Goal: Task Accomplishment & Management: Manage account settings

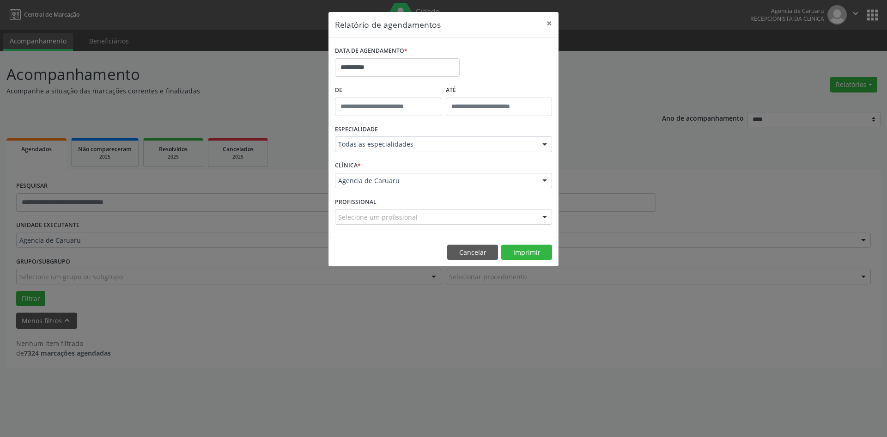
select select "*"
click at [550, 23] on button "×" at bounding box center [549, 23] width 18 height 23
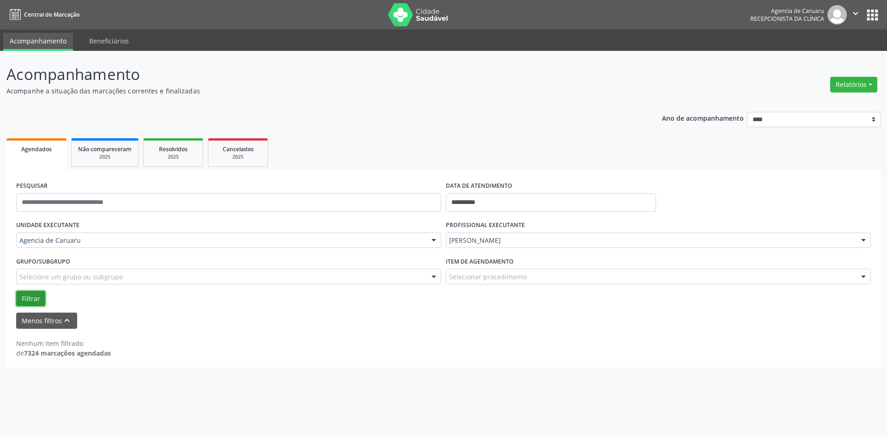
click at [37, 295] on button "Filtrar" at bounding box center [30, 299] width 29 height 16
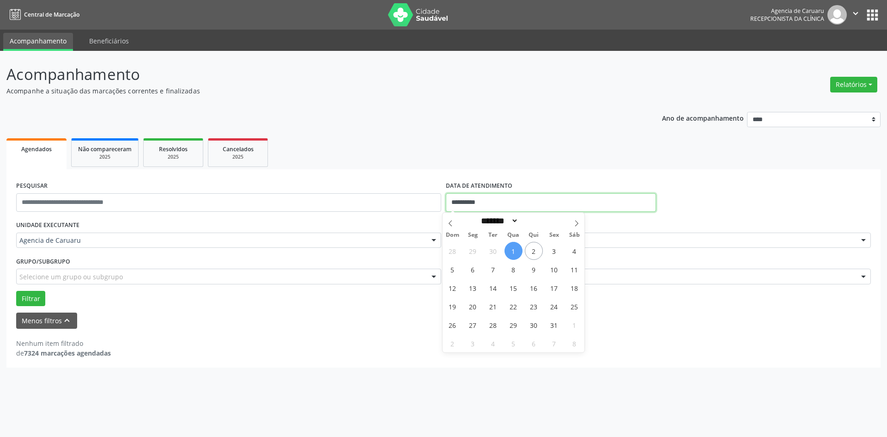
click at [488, 201] on input "**********" at bounding box center [551, 202] width 210 height 18
click at [537, 254] on span "2" at bounding box center [534, 251] width 18 height 18
type input "**********"
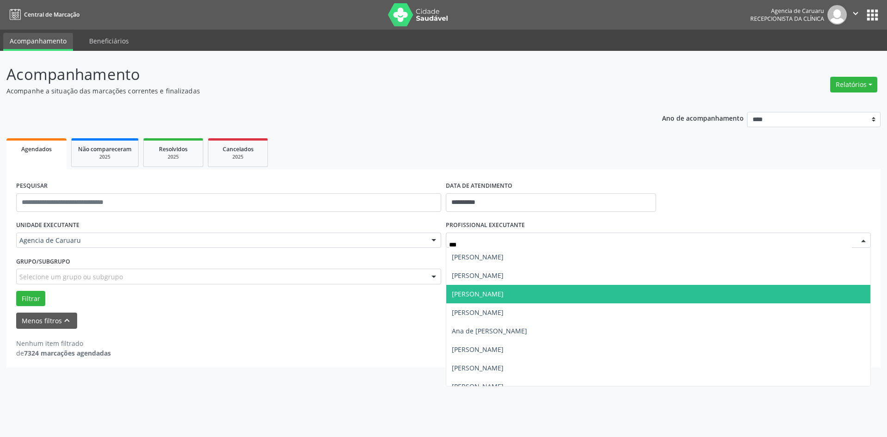
click at [466, 296] on span "[PERSON_NAME]" at bounding box center [478, 293] width 52 height 9
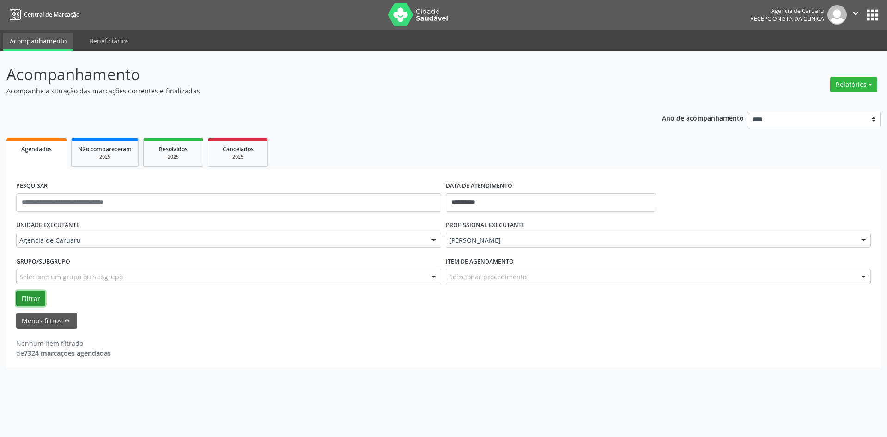
click at [32, 299] on button "Filtrar" at bounding box center [30, 299] width 29 height 16
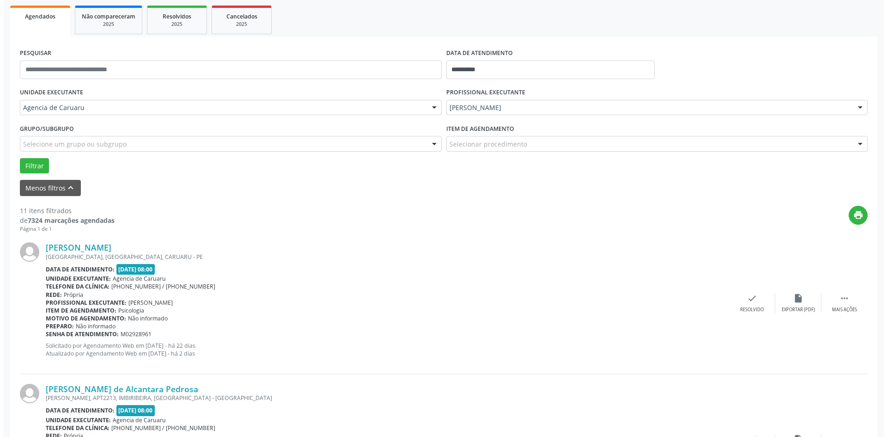
scroll to position [139, 0]
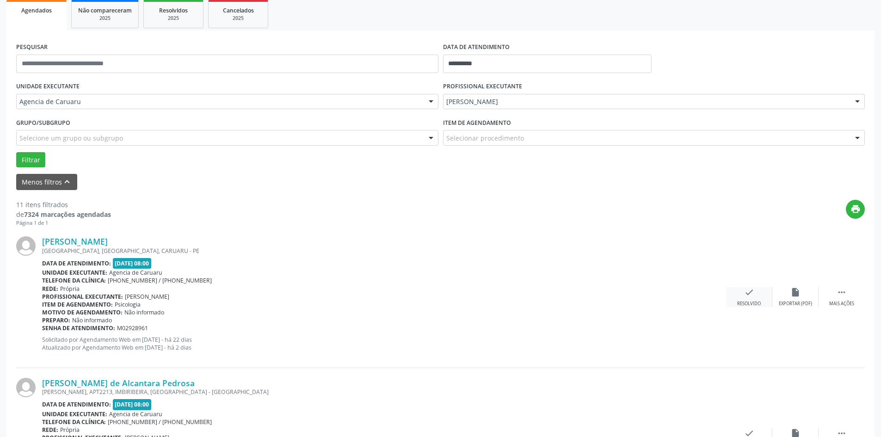
click at [749, 296] on icon "check" at bounding box center [749, 292] width 10 height 10
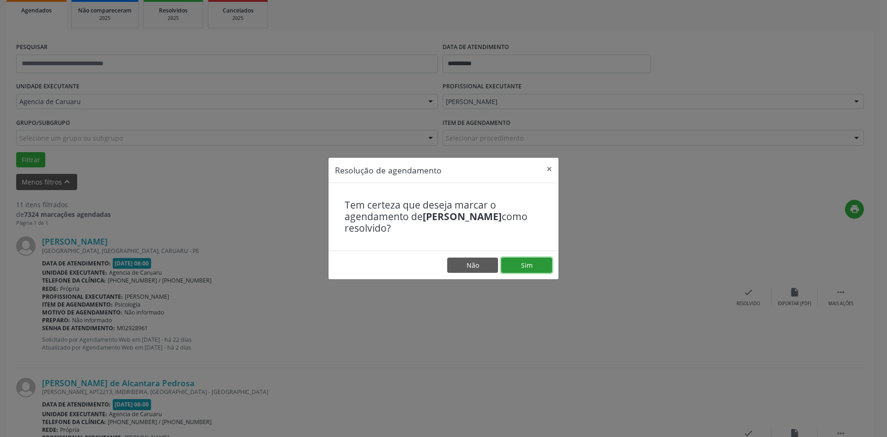
click at [535, 269] on button "Sim" at bounding box center [527, 265] width 51 height 16
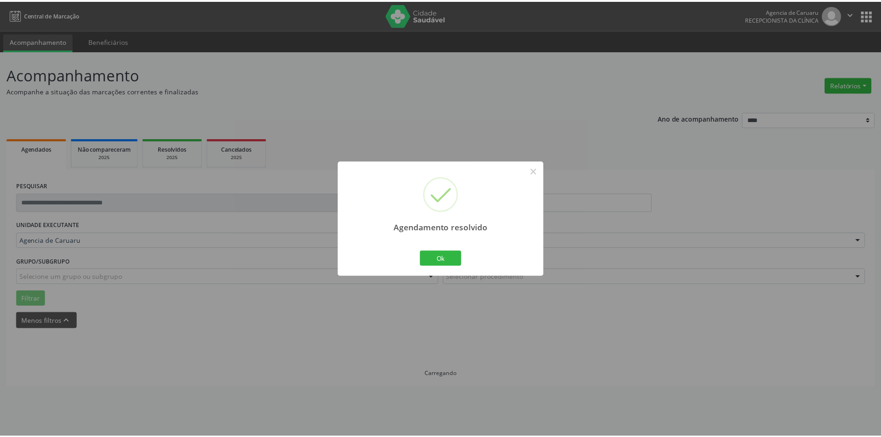
scroll to position [0, 0]
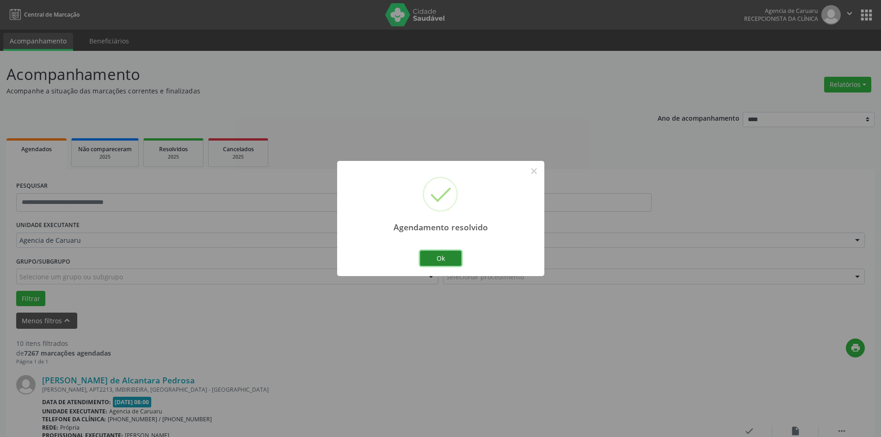
click at [443, 257] on button "Ok" at bounding box center [441, 259] width 42 height 16
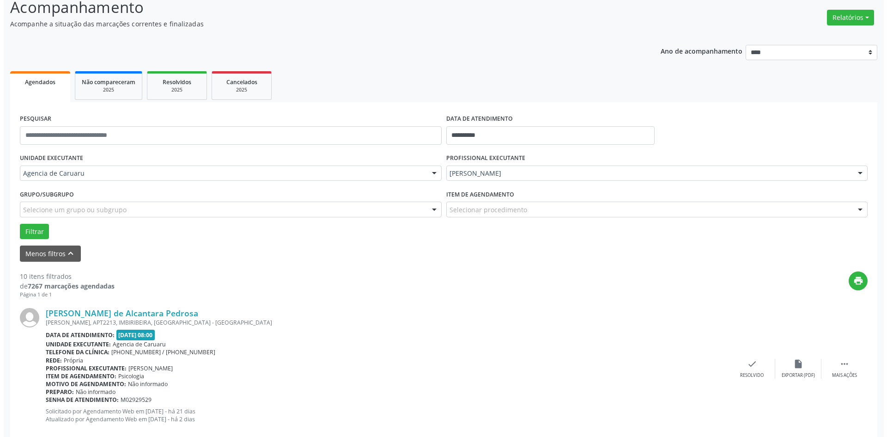
scroll to position [92, 0]
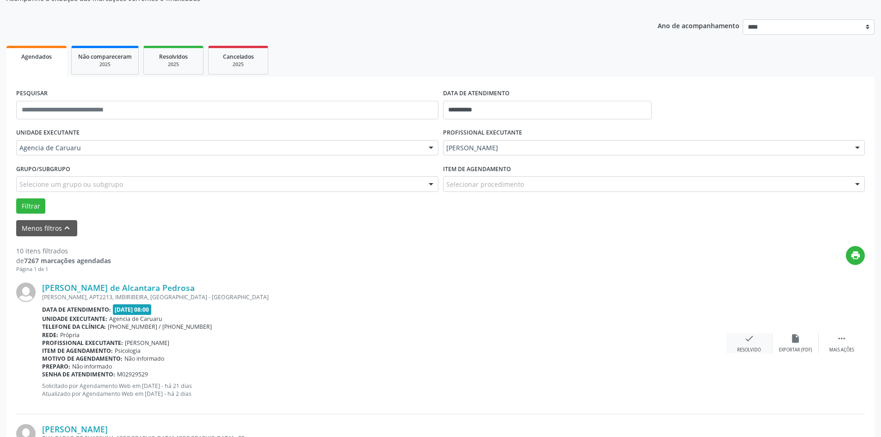
click at [750, 349] on div "Resolvido" at bounding box center [749, 350] width 24 height 6
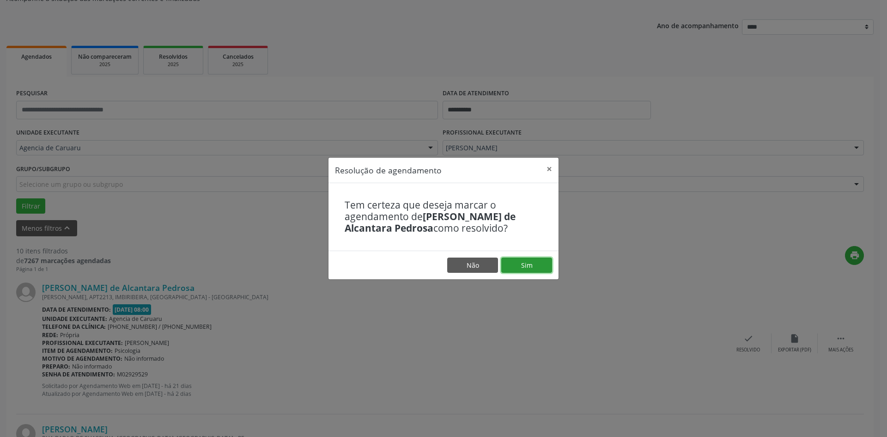
click at [540, 260] on button "Sim" at bounding box center [527, 265] width 51 height 16
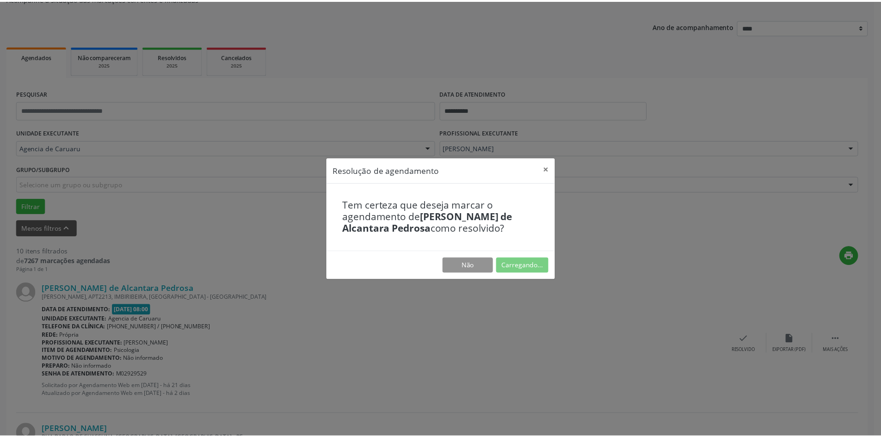
scroll to position [0, 0]
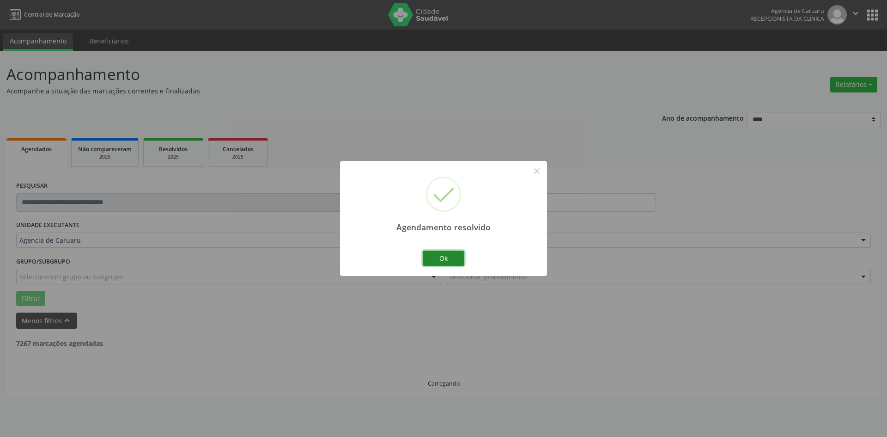
click at [452, 257] on button "Ok" at bounding box center [444, 259] width 42 height 16
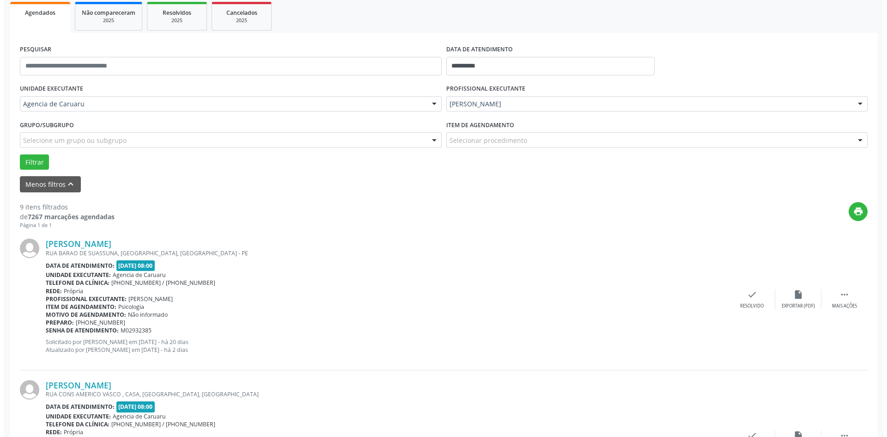
scroll to position [185, 0]
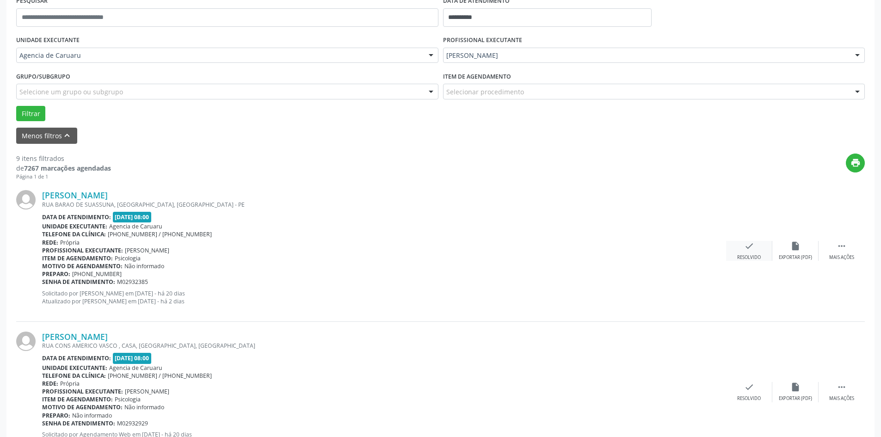
click at [748, 249] on icon "check" at bounding box center [749, 246] width 10 height 10
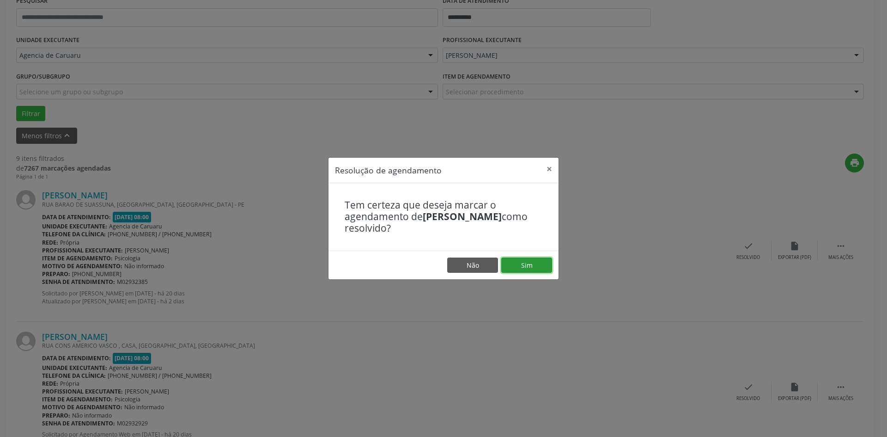
click at [534, 271] on button "Sim" at bounding box center [527, 265] width 51 height 16
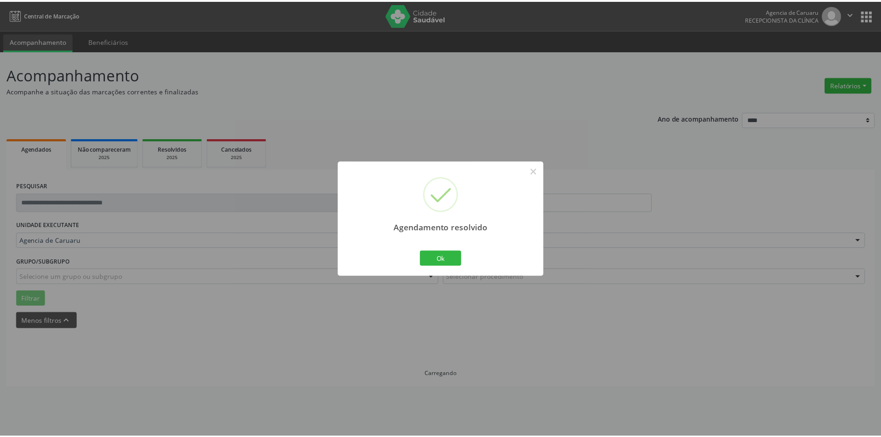
scroll to position [0, 0]
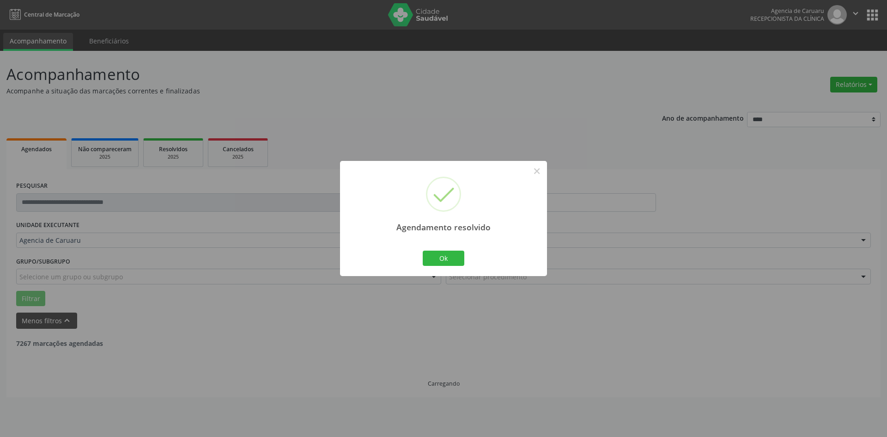
click at [458, 248] on div "Ok Cancel" at bounding box center [444, 257] width 46 height 19
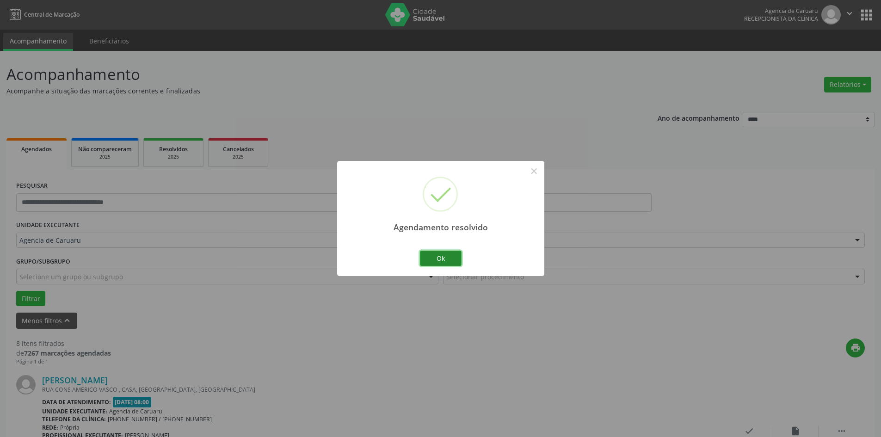
click at [448, 262] on button "Ok" at bounding box center [441, 259] width 42 height 16
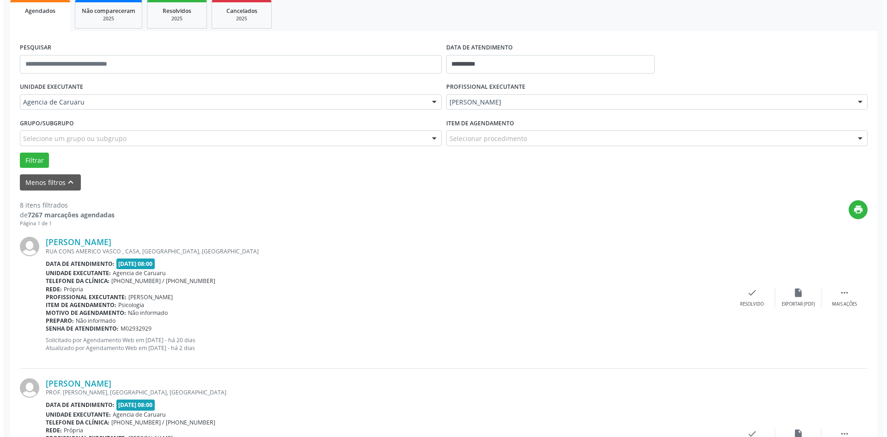
scroll to position [139, 0]
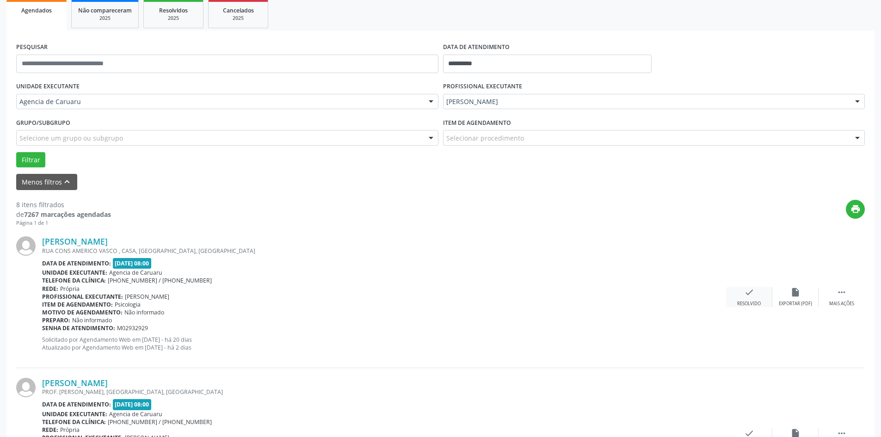
click at [749, 290] on icon "check" at bounding box center [749, 292] width 10 height 10
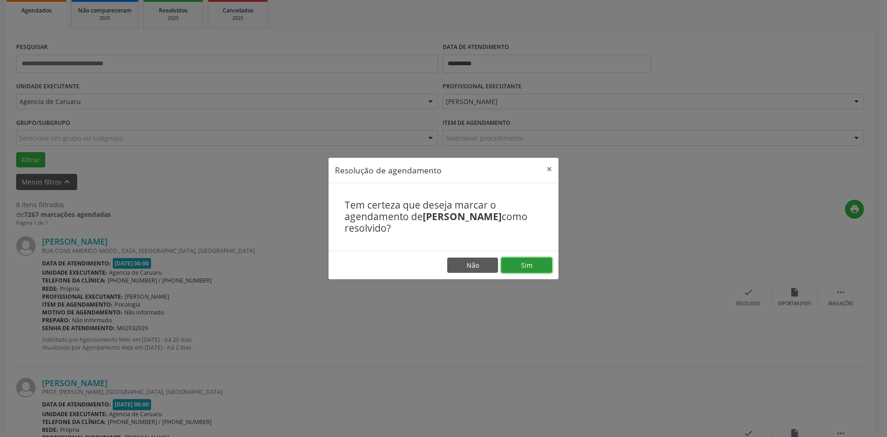
click at [547, 257] on button "Sim" at bounding box center [527, 265] width 51 height 16
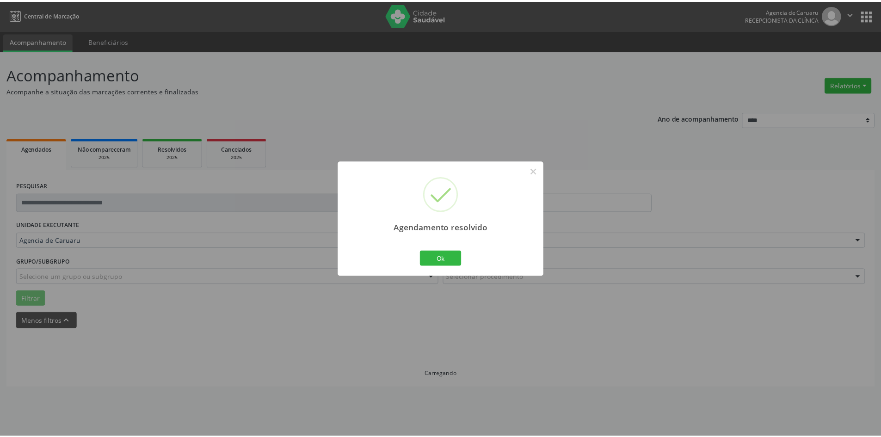
scroll to position [0, 0]
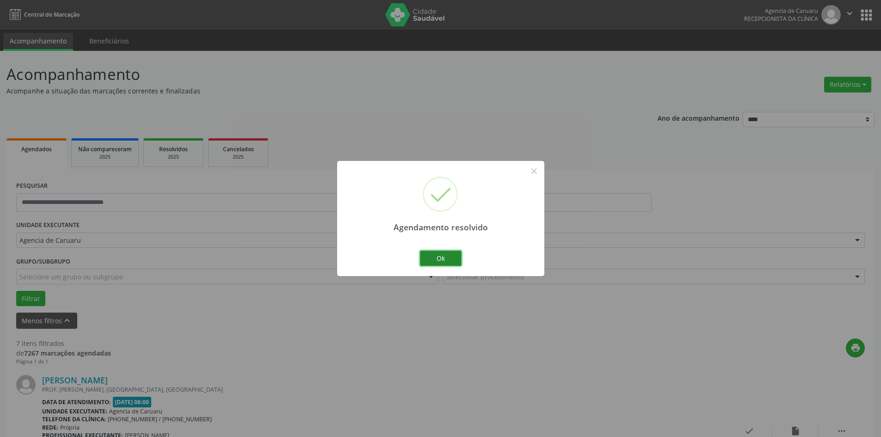
click at [454, 260] on button "Ok" at bounding box center [441, 259] width 42 height 16
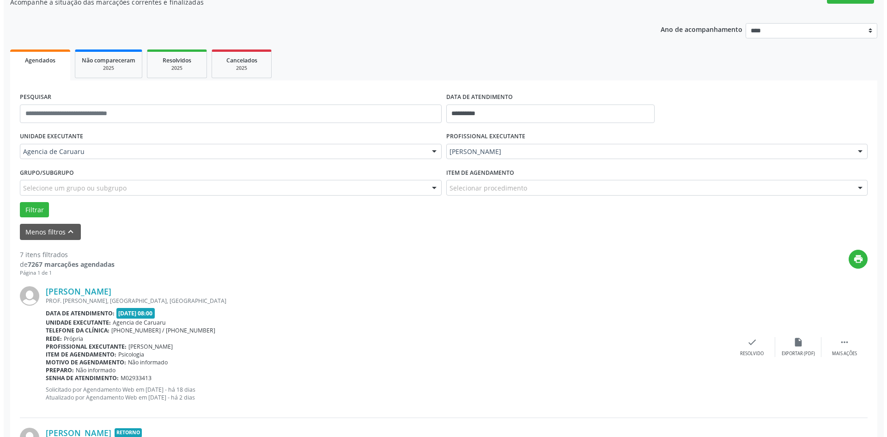
scroll to position [92, 0]
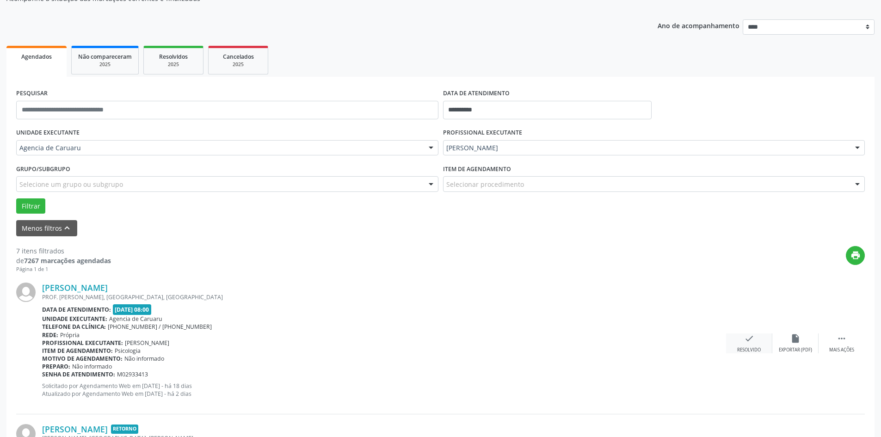
click at [758, 340] on div "check Resolvido" at bounding box center [749, 343] width 46 height 20
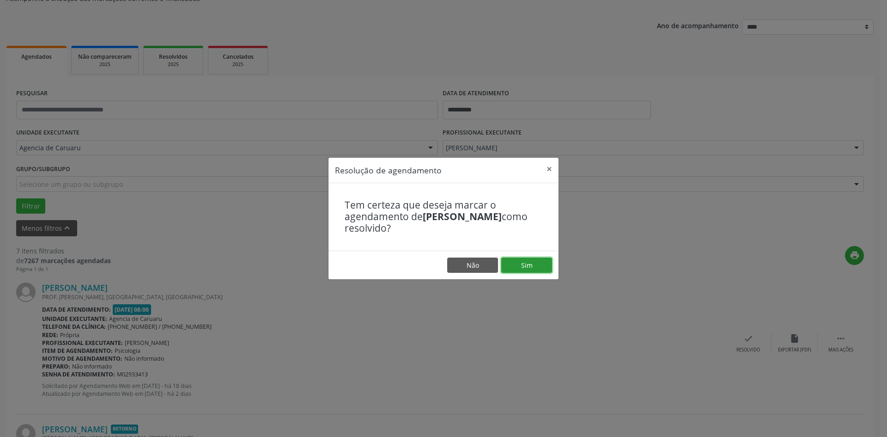
click at [535, 268] on button "Sim" at bounding box center [527, 265] width 51 height 16
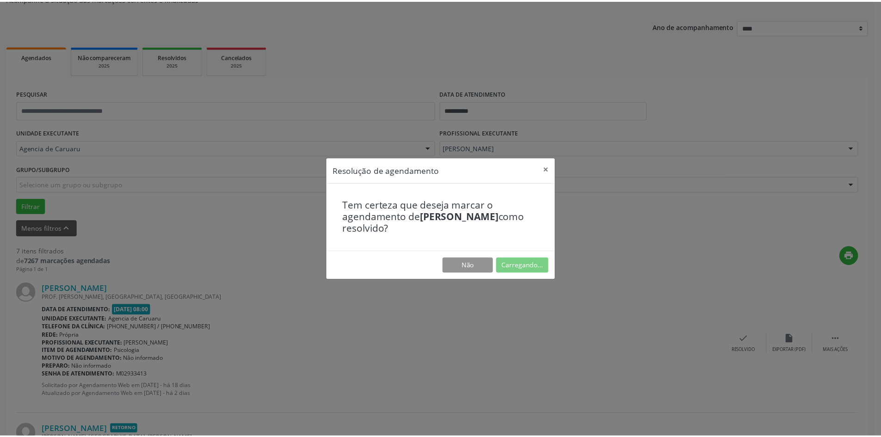
scroll to position [0, 0]
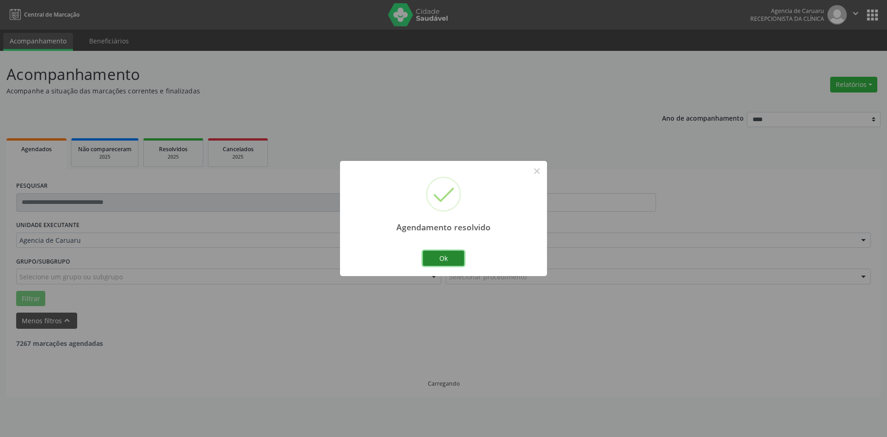
click at [448, 251] on button "Ok" at bounding box center [444, 259] width 42 height 16
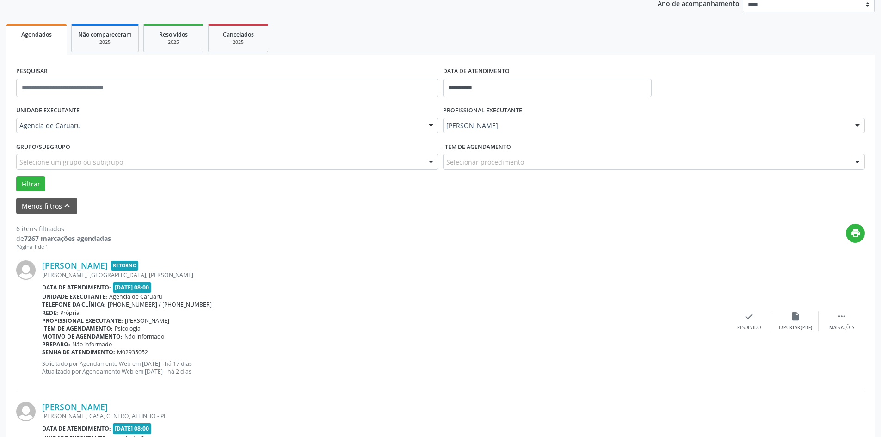
scroll to position [139, 0]
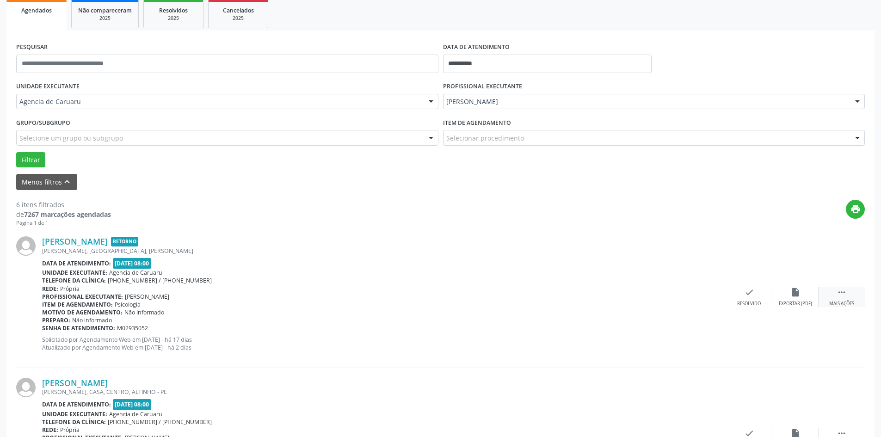
click at [847, 295] on div " Mais ações" at bounding box center [841, 297] width 46 height 20
click at [803, 294] on div "alarm_off Não compareceu" at bounding box center [795, 297] width 46 height 20
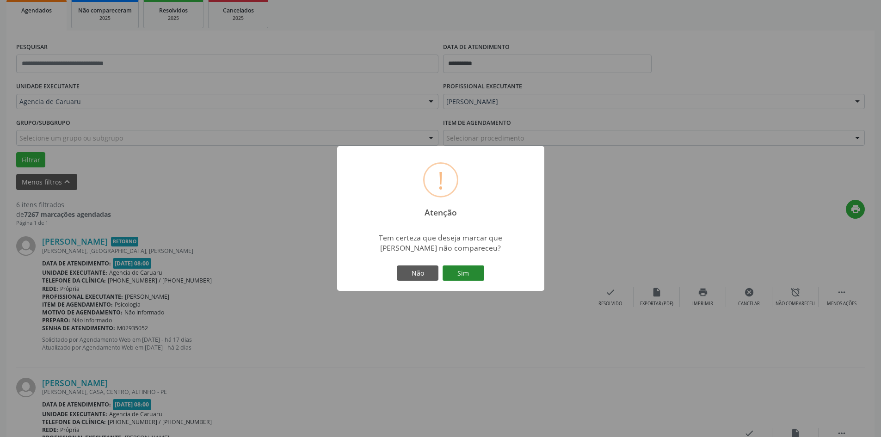
click at [456, 266] on button "Sim" at bounding box center [463, 273] width 42 height 16
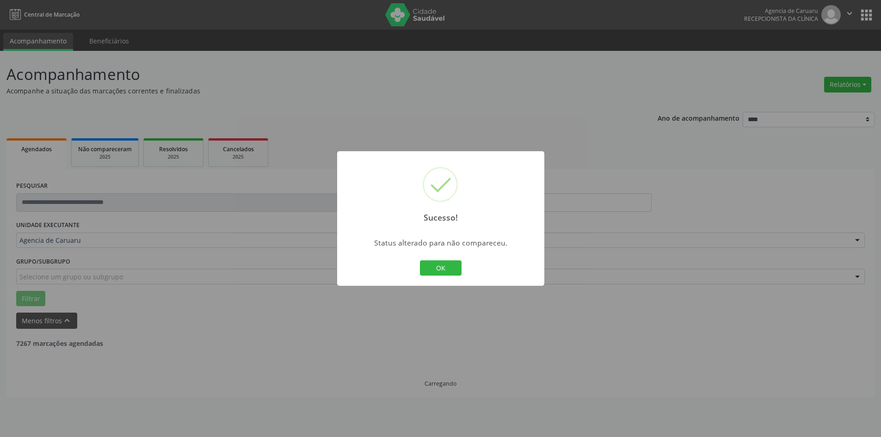
scroll to position [0, 0]
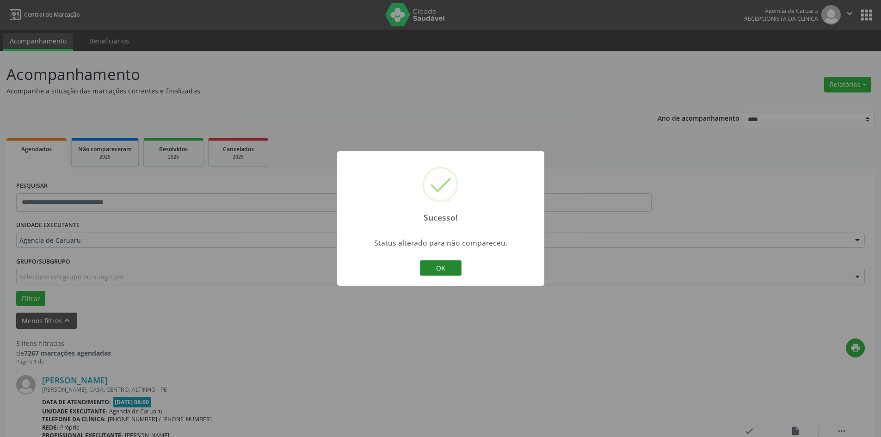
click at [432, 261] on button "OK" at bounding box center [441, 268] width 42 height 16
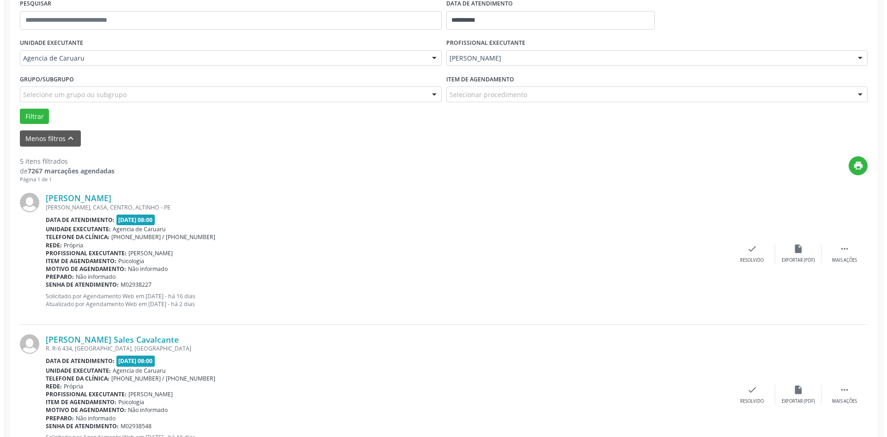
scroll to position [185, 0]
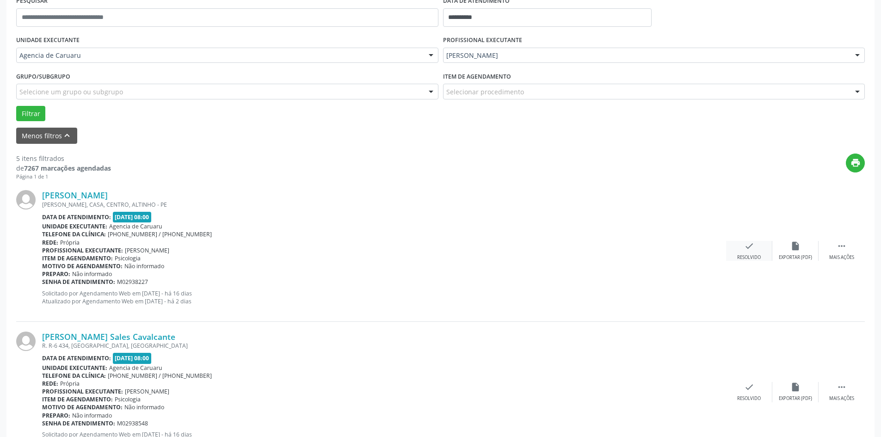
click at [756, 254] on div "check Resolvido" at bounding box center [749, 251] width 46 height 20
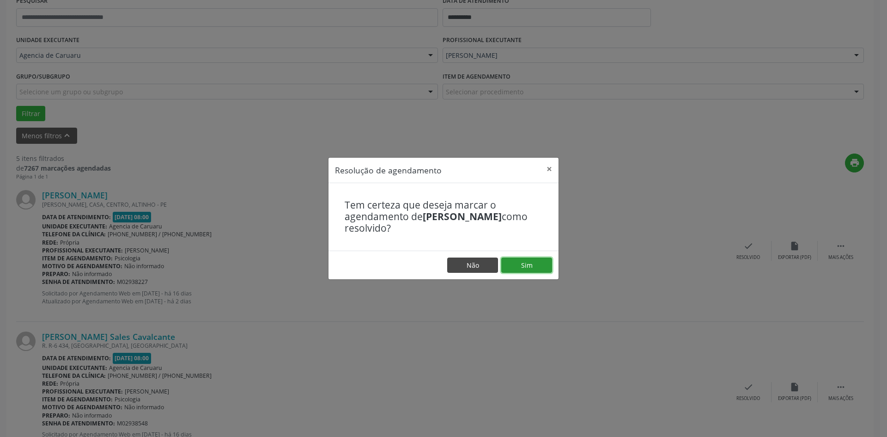
drag, startPoint x: 547, startPoint y: 269, endPoint x: 457, endPoint y: 270, distance: 90.1
click at [546, 269] on button "Sim" at bounding box center [527, 265] width 51 height 16
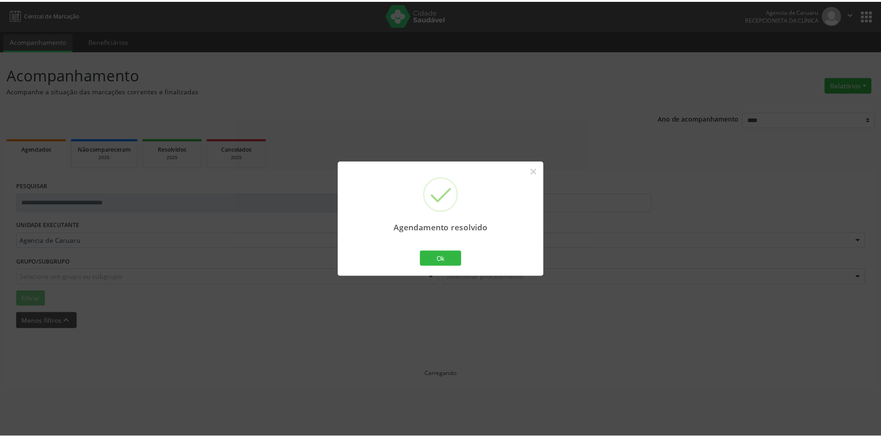
scroll to position [0, 0]
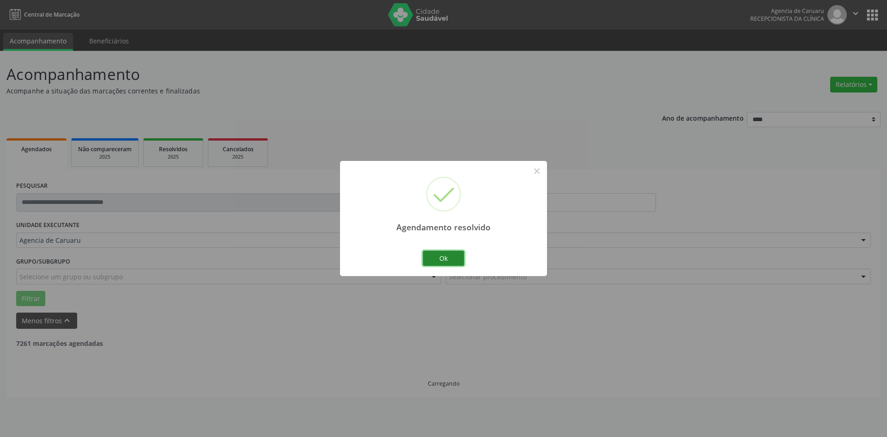
drag, startPoint x: 447, startPoint y: 257, endPoint x: 447, endPoint y: 262, distance: 5.1
click at [447, 258] on button "Ok" at bounding box center [444, 259] width 42 height 16
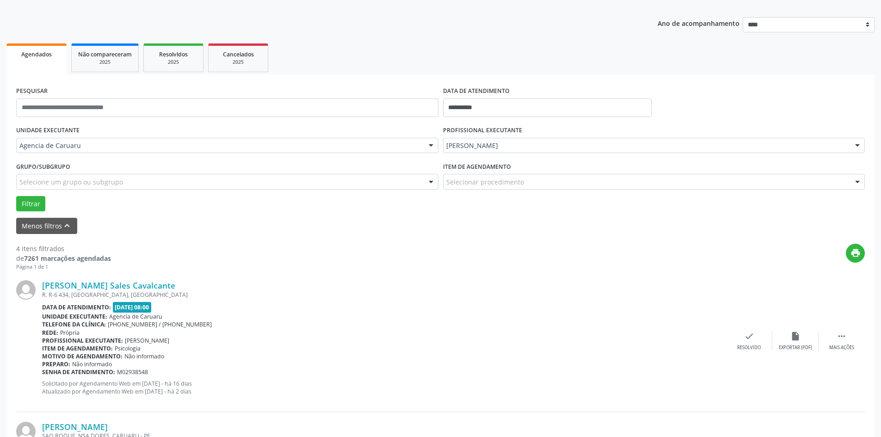
scroll to position [139, 0]
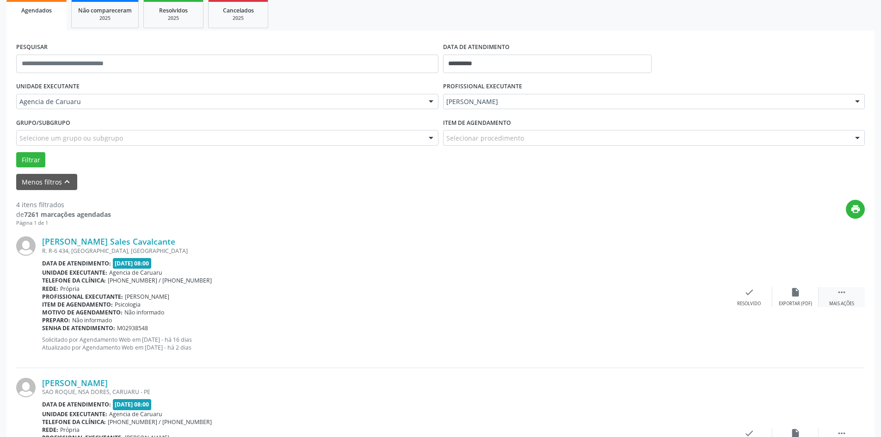
click at [837, 292] on icon "" at bounding box center [841, 292] width 10 height 10
click at [801, 294] on div "alarm_off Não compareceu" at bounding box center [795, 297] width 46 height 20
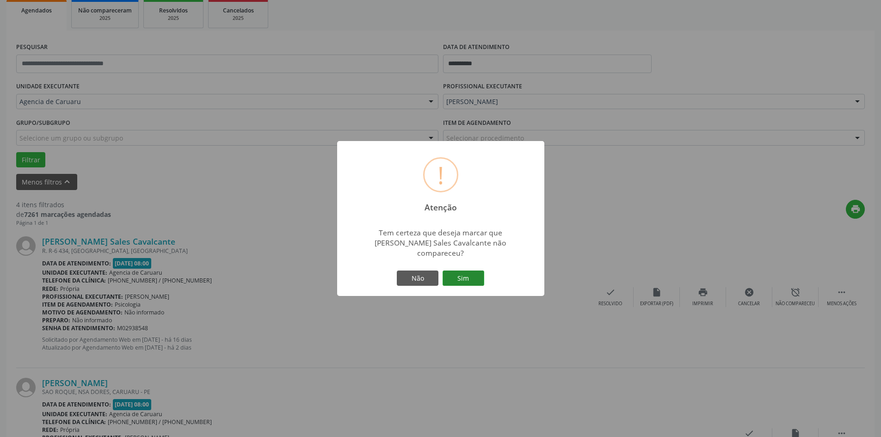
click at [453, 273] on button "Sim" at bounding box center [463, 278] width 42 height 16
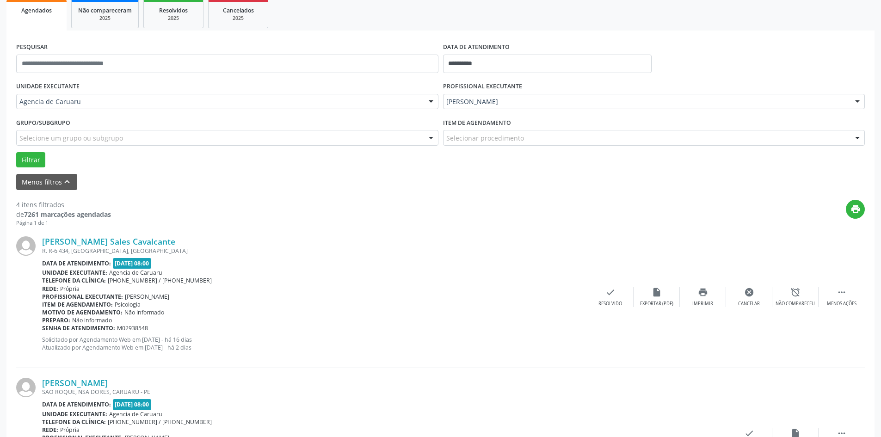
scroll to position [0, 0]
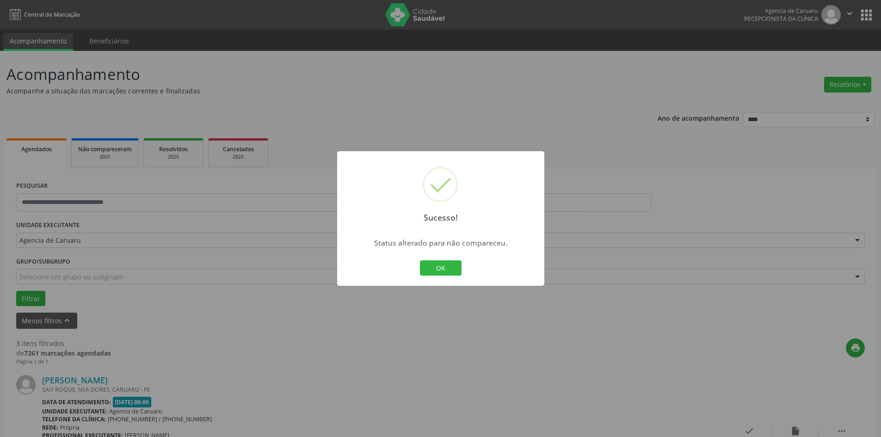
drag, startPoint x: 448, startPoint y: 266, endPoint x: 424, endPoint y: 276, distance: 25.9
click at [447, 266] on button "OK" at bounding box center [441, 268] width 42 height 16
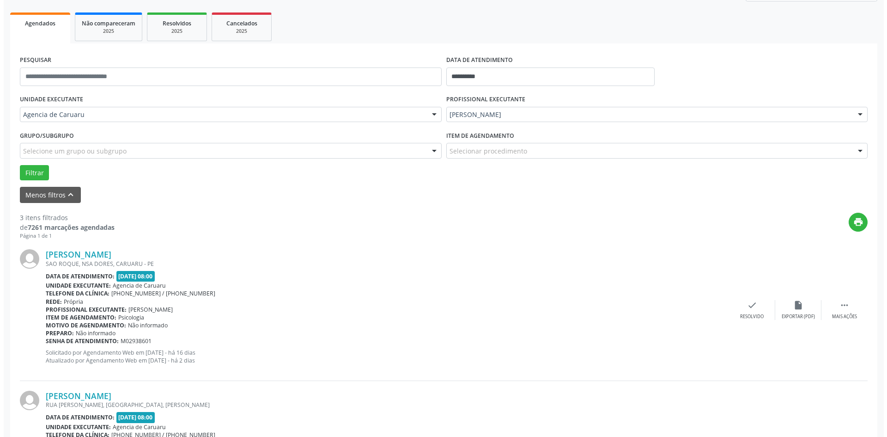
scroll to position [139, 0]
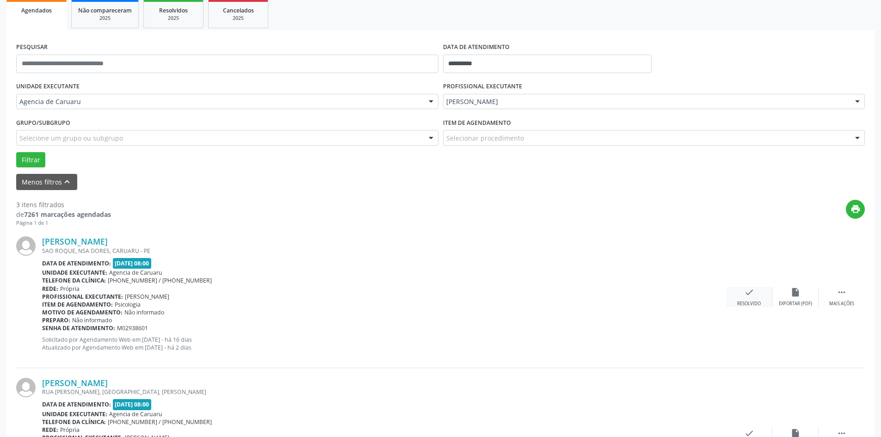
click at [749, 297] on icon "check" at bounding box center [749, 292] width 10 height 10
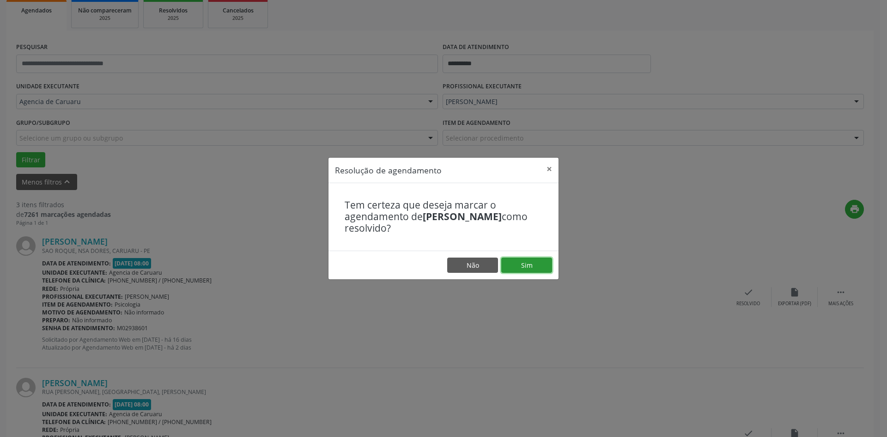
click at [551, 268] on button "Sim" at bounding box center [527, 265] width 51 height 16
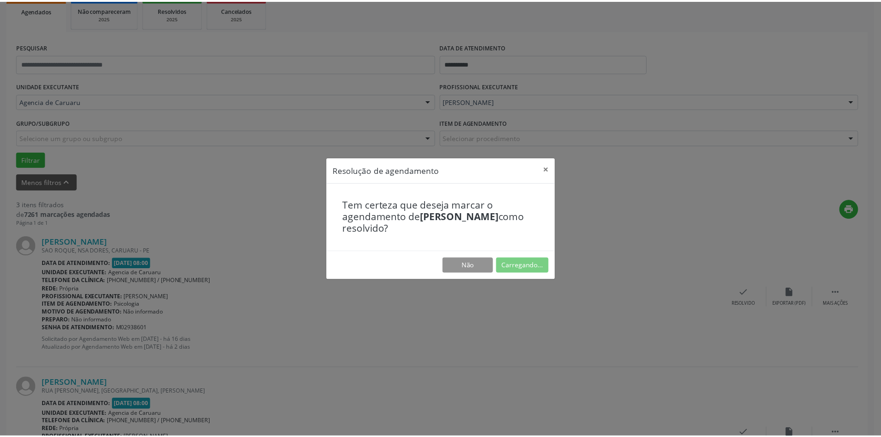
scroll to position [0, 0]
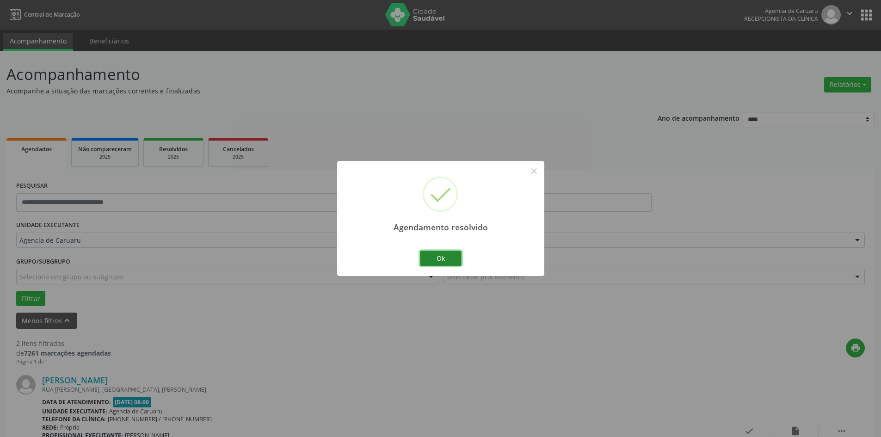
click at [446, 260] on button "Ok" at bounding box center [441, 259] width 42 height 16
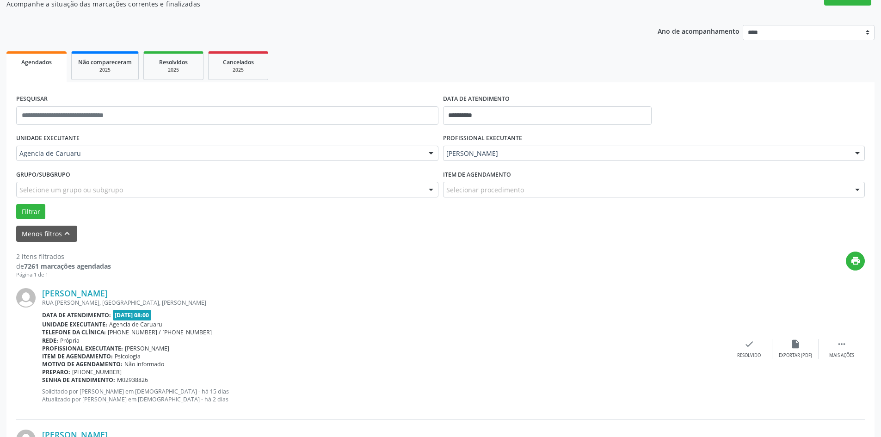
scroll to position [92, 0]
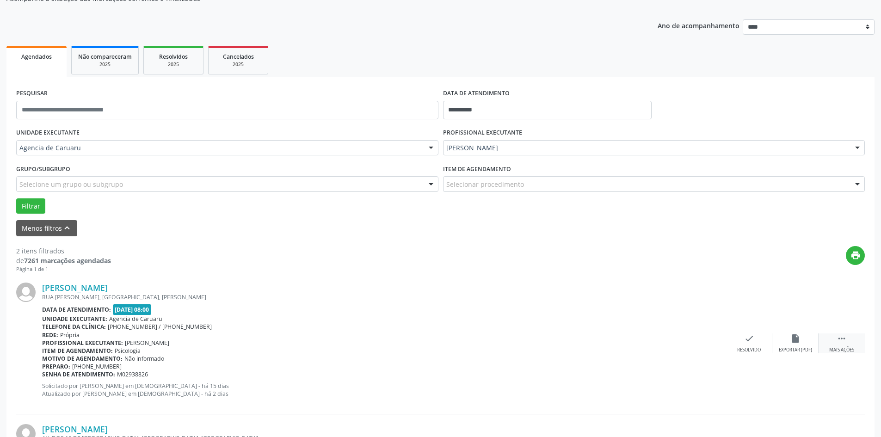
click at [840, 346] on div " Mais ações" at bounding box center [841, 343] width 46 height 20
click at [793, 343] on icon "alarm_off" at bounding box center [795, 338] width 10 height 10
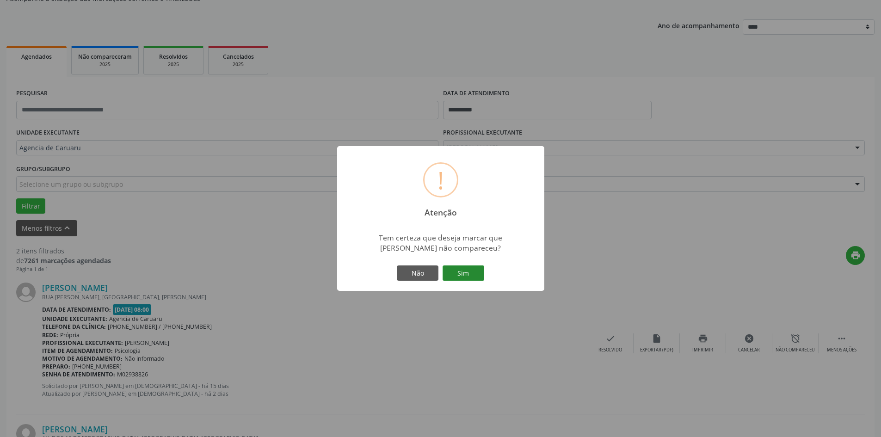
click at [465, 272] on button "Sim" at bounding box center [463, 273] width 42 height 16
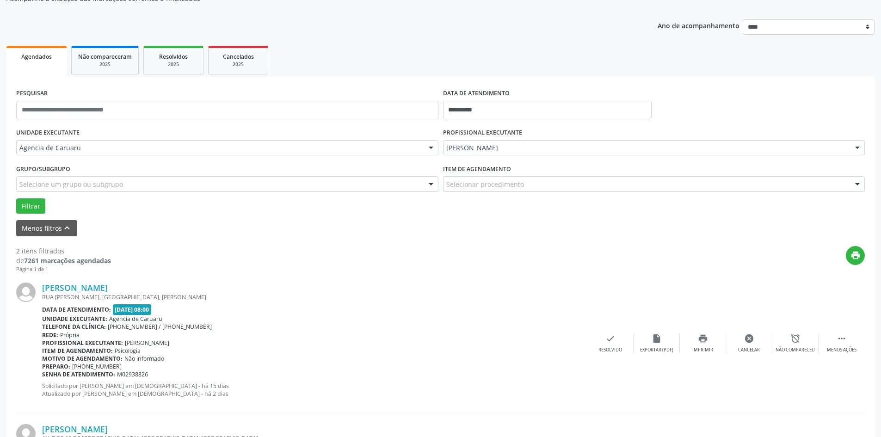
scroll to position [0, 0]
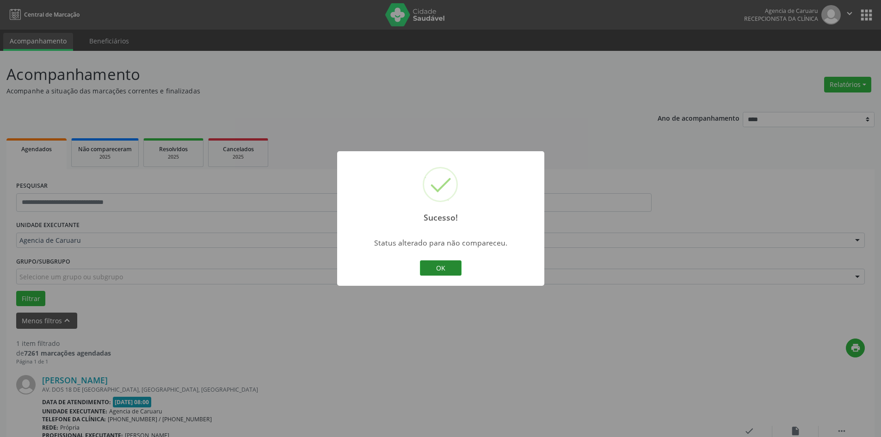
click at [444, 270] on button "OK" at bounding box center [441, 268] width 42 height 16
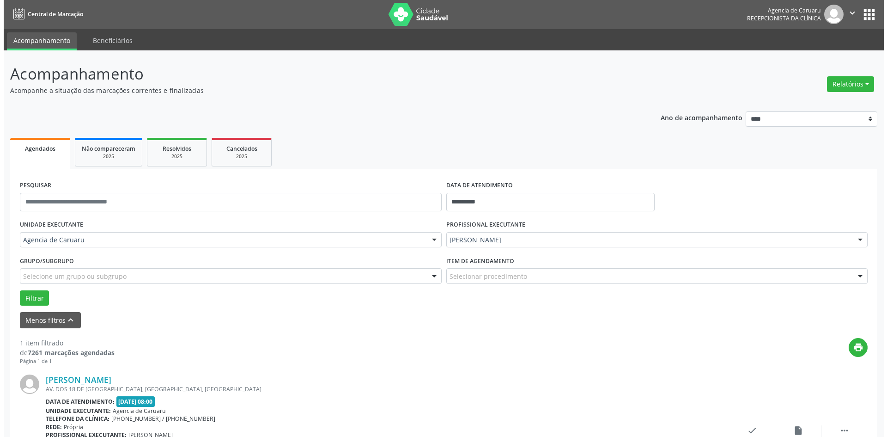
scroll to position [86, 0]
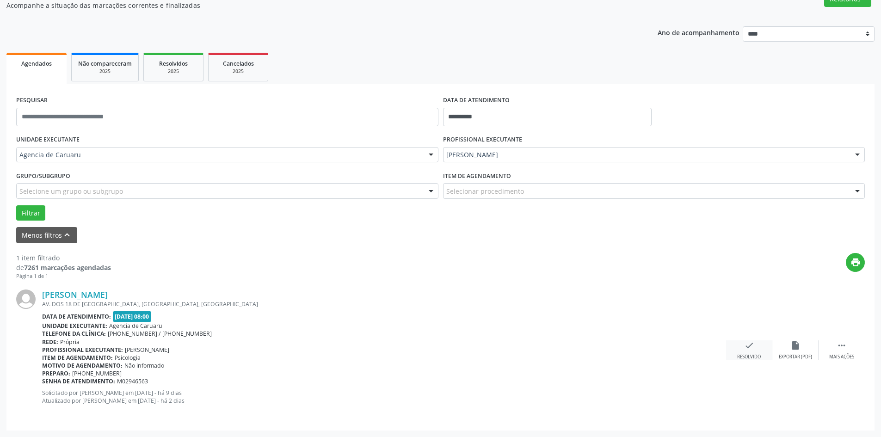
click at [750, 353] on div "check Resolvido" at bounding box center [749, 350] width 46 height 20
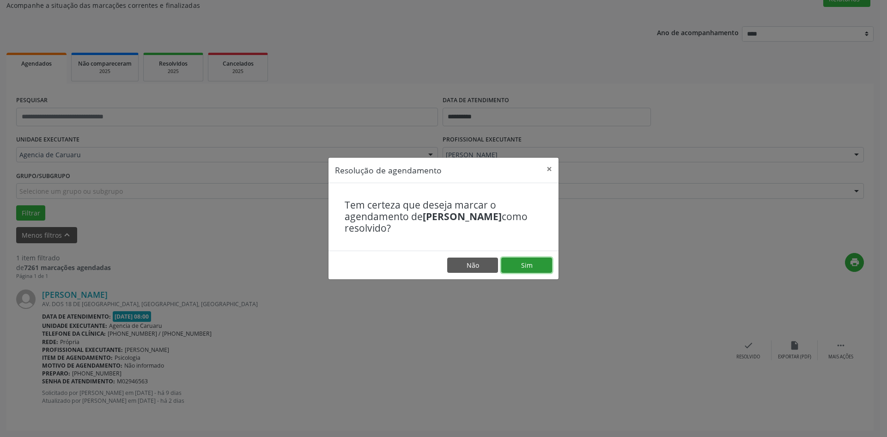
click at [538, 263] on button "Sim" at bounding box center [527, 265] width 51 height 16
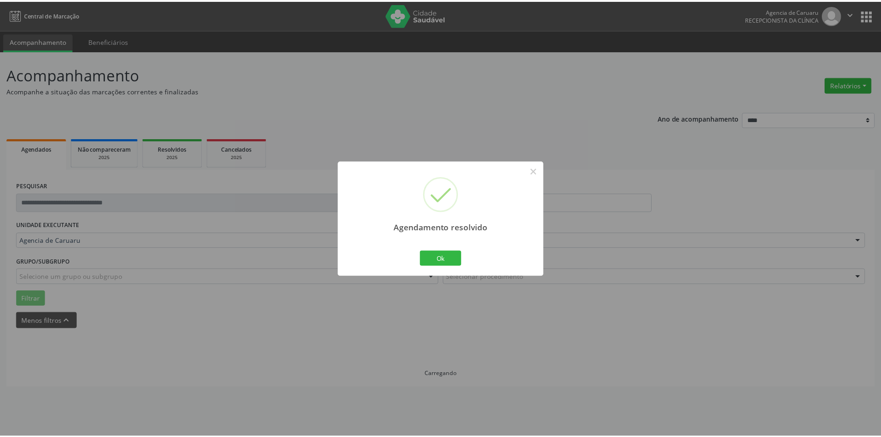
scroll to position [0, 0]
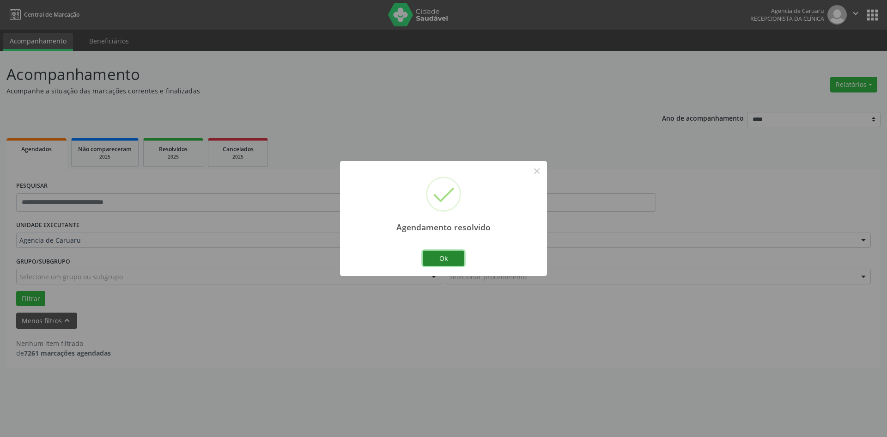
click at [456, 263] on button "Ok" at bounding box center [444, 259] width 42 height 16
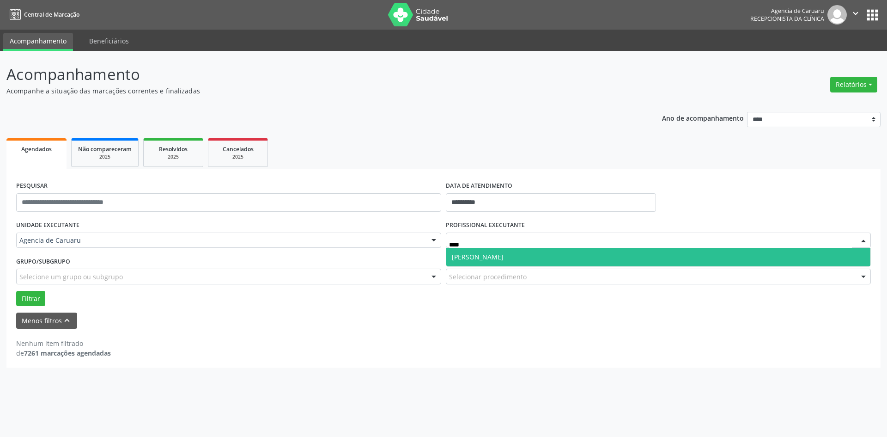
click at [471, 261] on span "[PERSON_NAME]" at bounding box center [478, 256] width 52 height 9
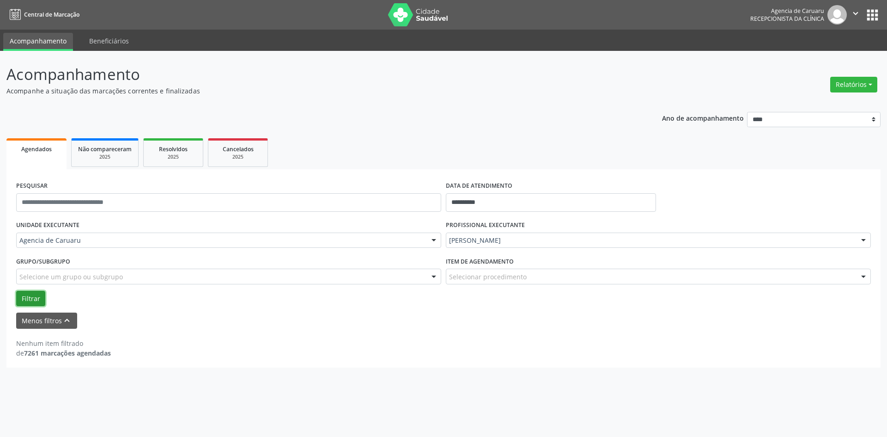
click at [24, 297] on button "Filtrar" at bounding box center [30, 299] width 29 height 16
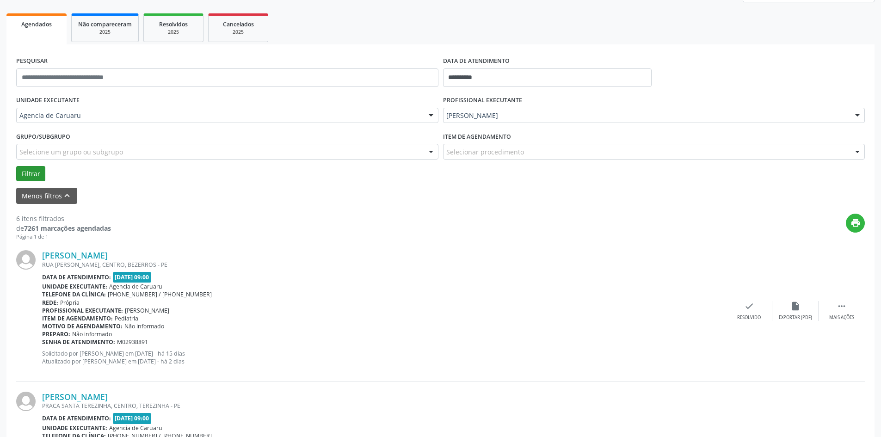
scroll to position [139, 0]
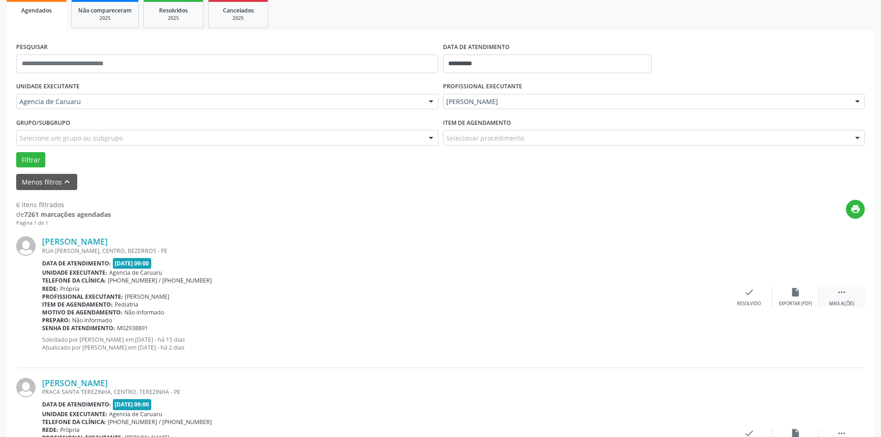
click at [849, 295] on div " Mais ações" at bounding box center [841, 297] width 46 height 20
click at [782, 295] on div "alarm_off Não compareceu" at bounding box center [795, 297] width 46 height 20
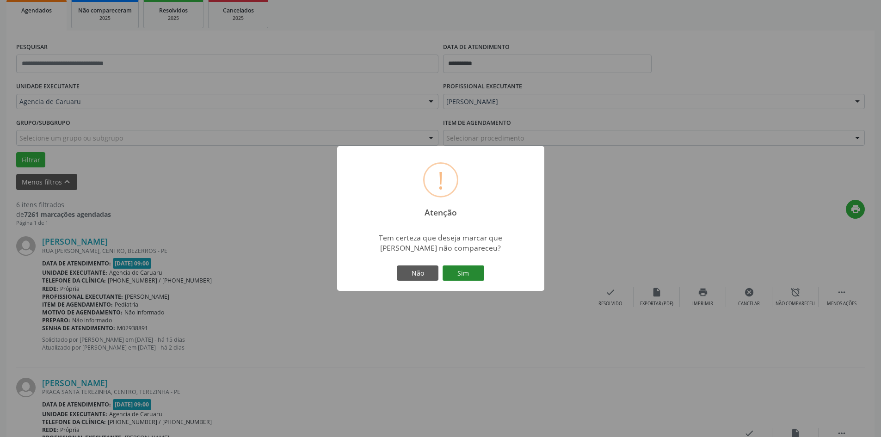
click at [458, 275] on button "Sim" at bounding box center [463, 273] width 42 height 16
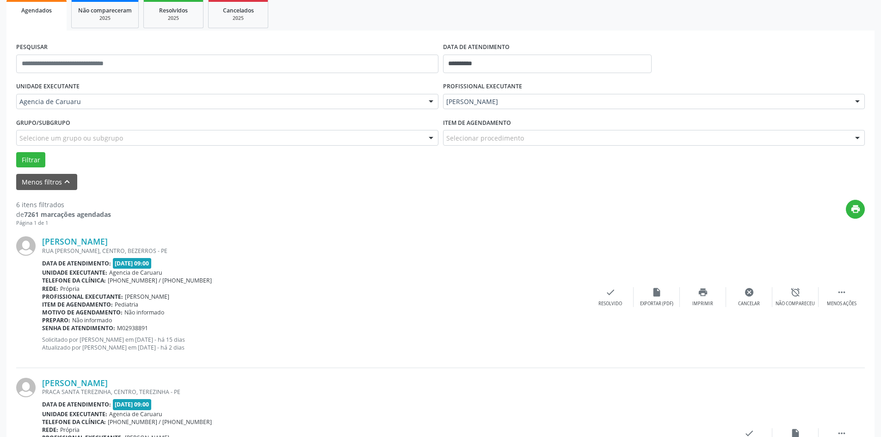
scroll to position [0, 0]
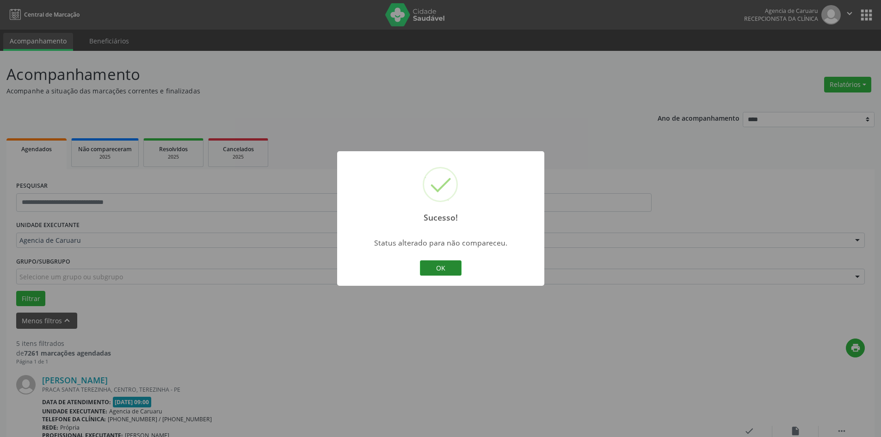
click at [436, 270] on button "OK" at bounding box center [441, 268] width 42 height 16
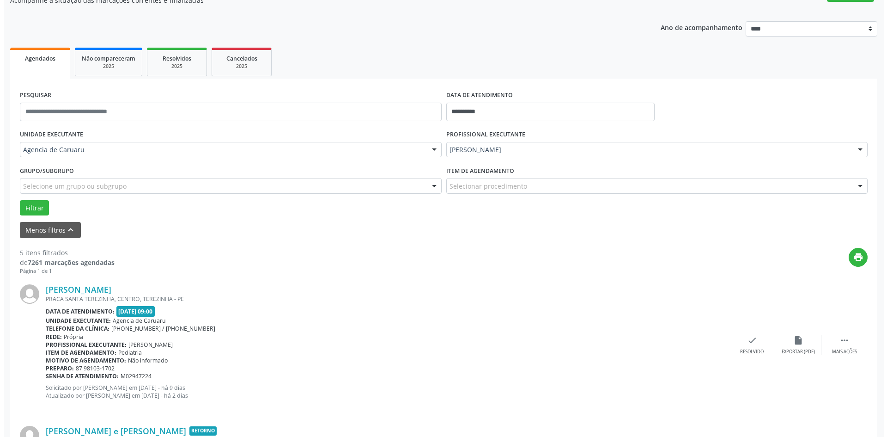
scroll to position [92, 0]
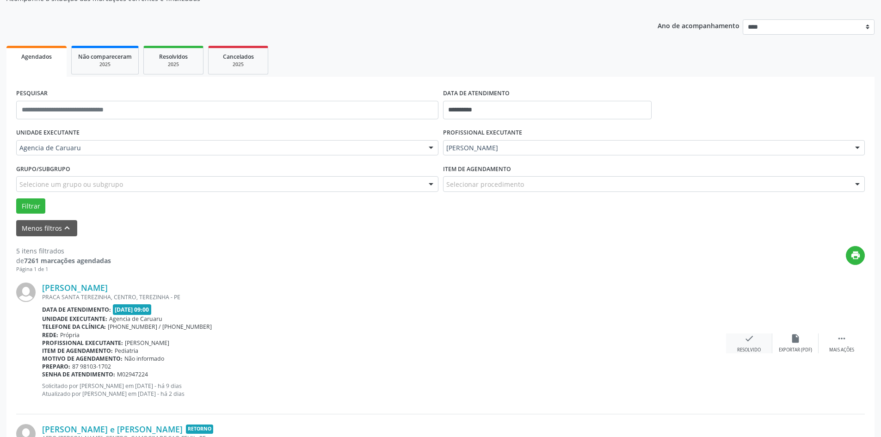
click at [751, 338] on icon "check" at bounding box center [749, 338] width 10 height 10
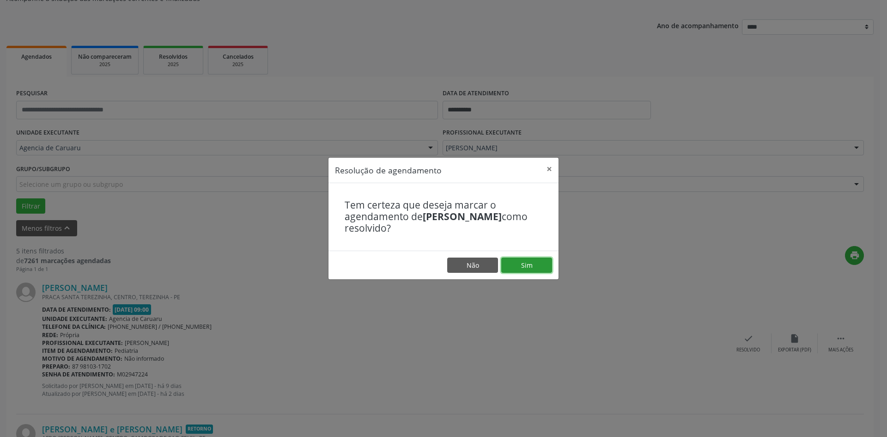
click at [524, 260] on button "Sim" at bounding box center [527, 265] width 51 height 16
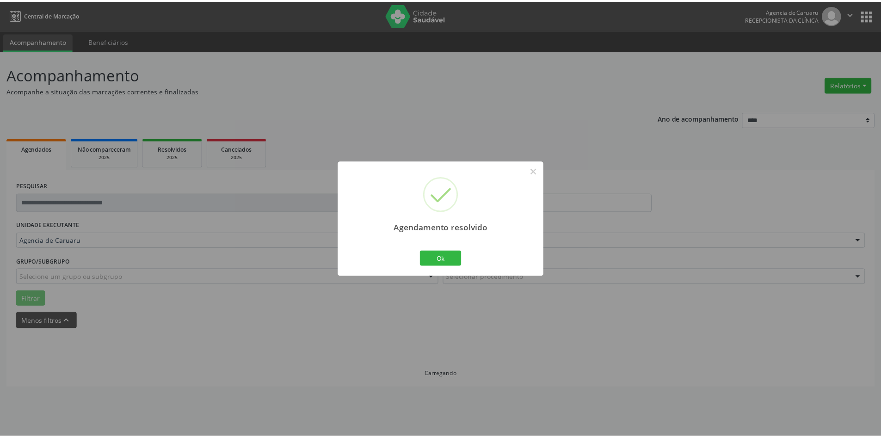
scroll to position [0, 0]
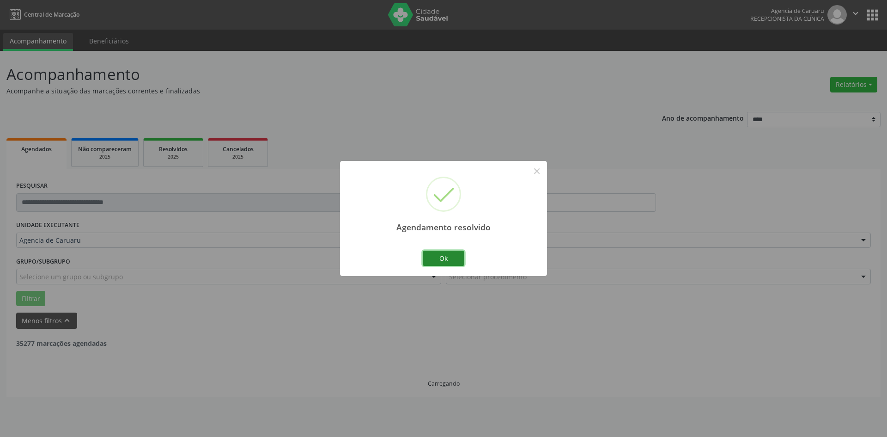
click at [447, 254] on button "Ok" at bounding box center [444, 259] width 42 height 16
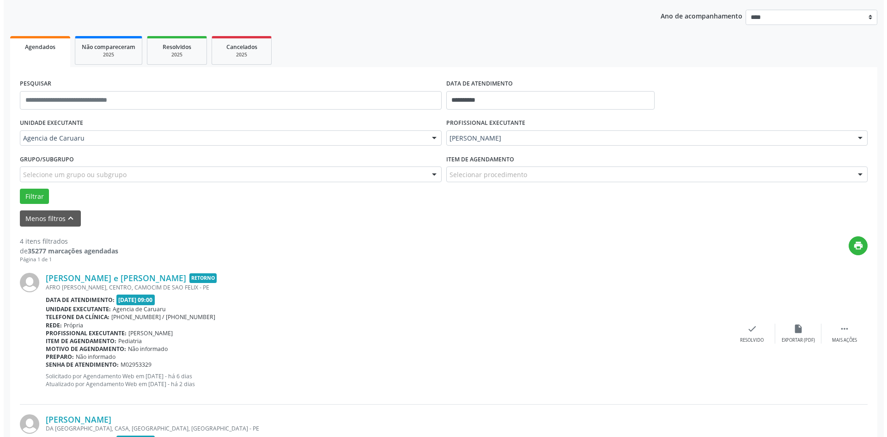
scroll to position [139, 0]
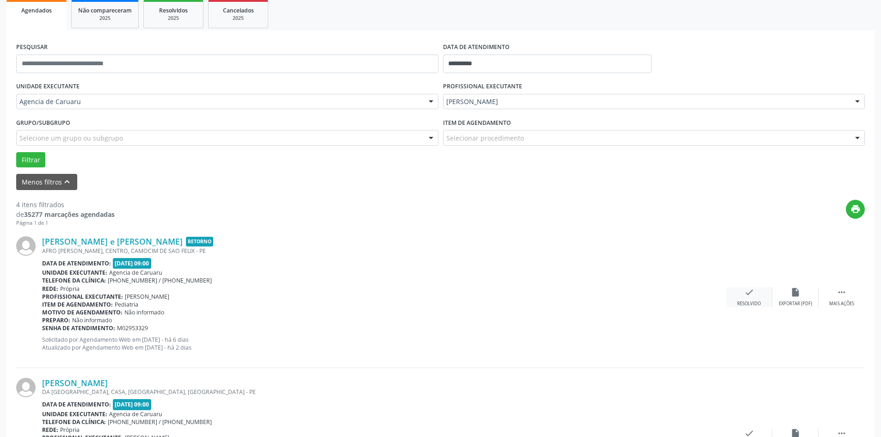
click at [751, 298] on div "check Resolvido" at bounding box center [749, 297] width 46 height 20
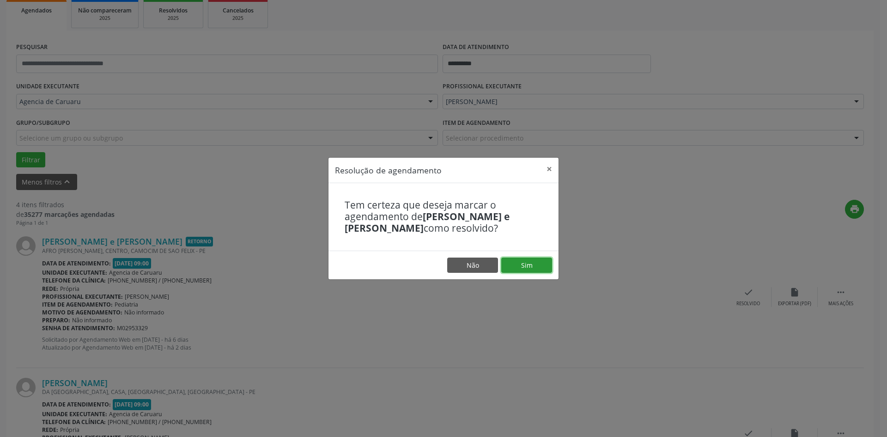
click at [540, 267] on button "Sim" at bounding box center [527, 265] width 51 height 16
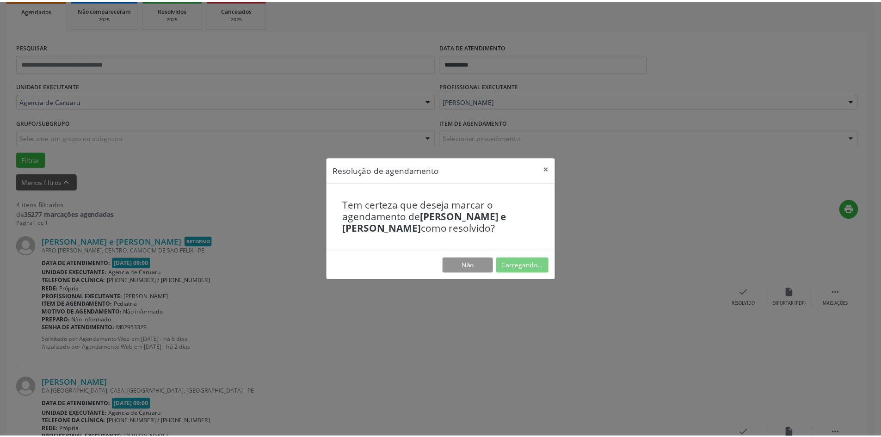
scroll to position [0, 0]
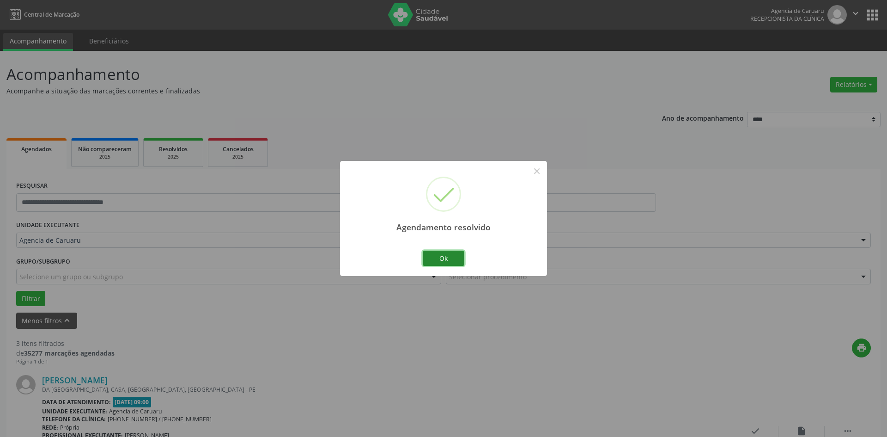
click at [463, 260] on div "Ok Cancel" at bounding box center [444, 257] width 46 height 19
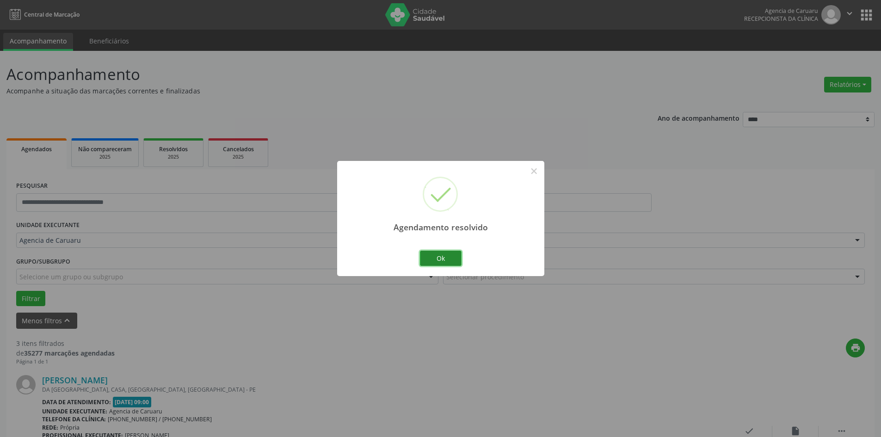
click at [423, 254] on button "Ok" at bounding box center [441, 259] width 42 height 16
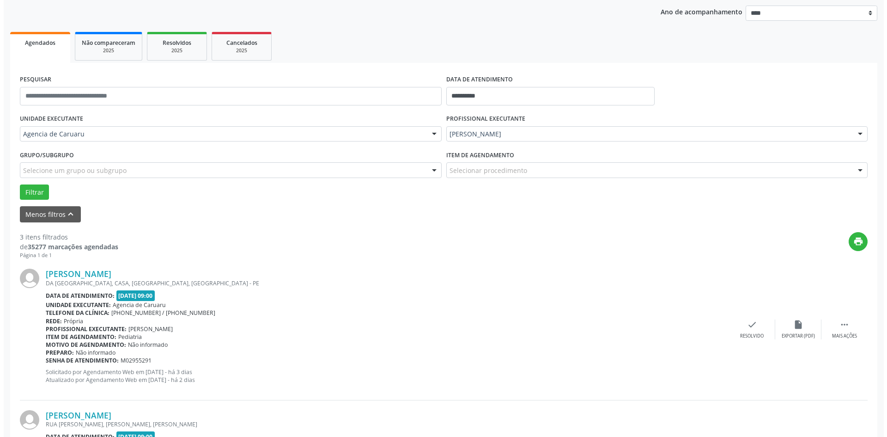
scroll to position [139, 0]
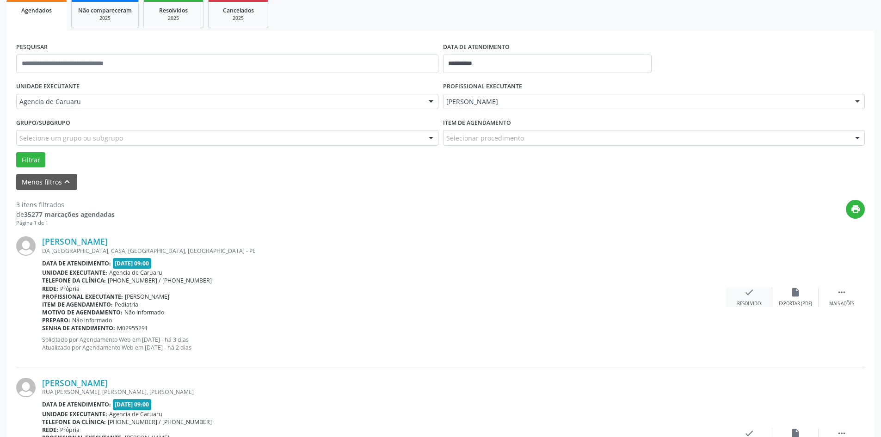
click at [746, 294] on icon "check" at bounding box center [749, 292] width 10 height 10
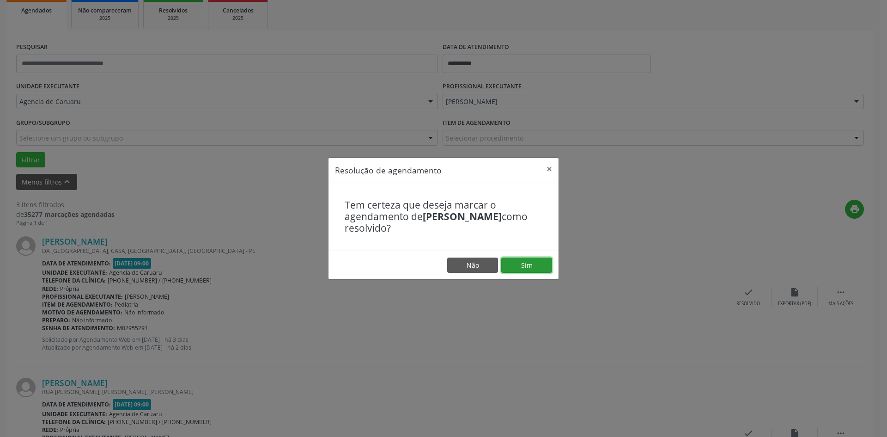
click at [536, 260] on button "Sim" at bounding box center [527, 265] width 51 height 16
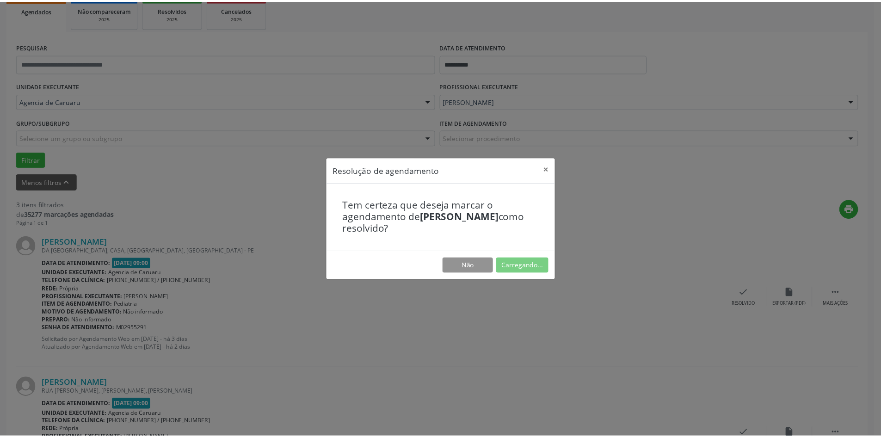
scroll to position [0, 0]
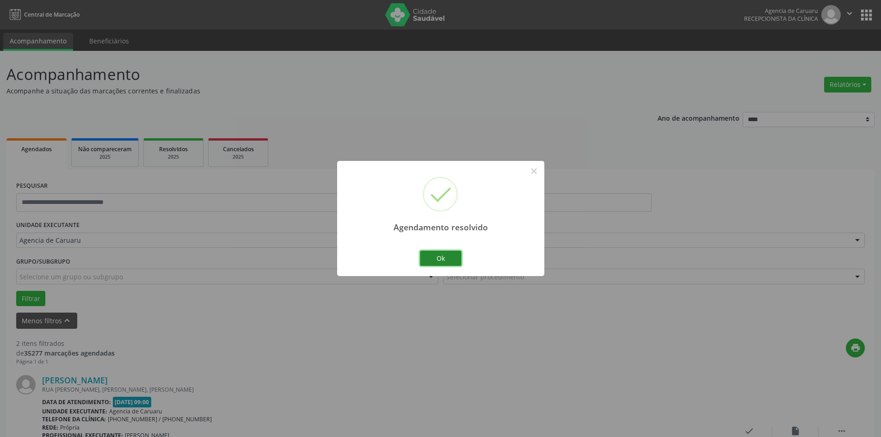
click at [445, 256] on button "Ok" at bounding box center [441, 259] width 42 height 16
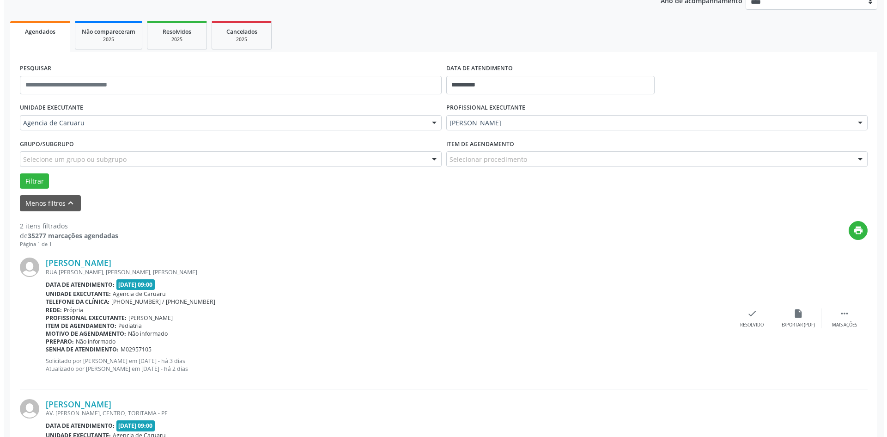
scroll to position [139, 0]
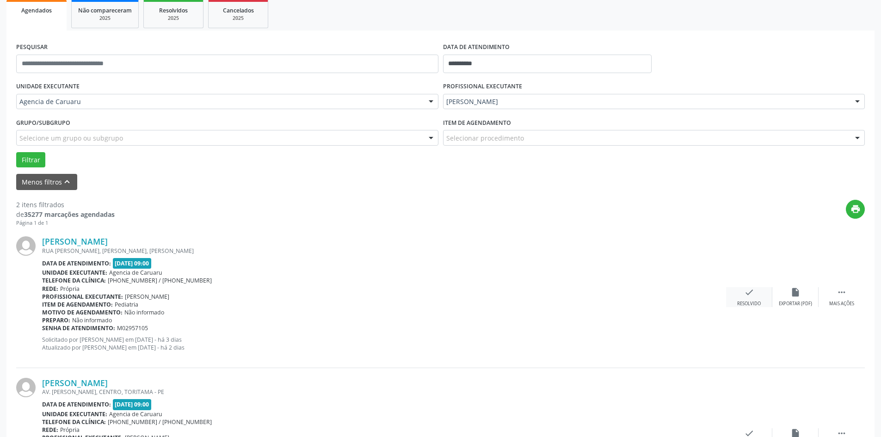
click at [751, 301] on div "Resolvido" at bounding box center [749, 303] width 24 height 6
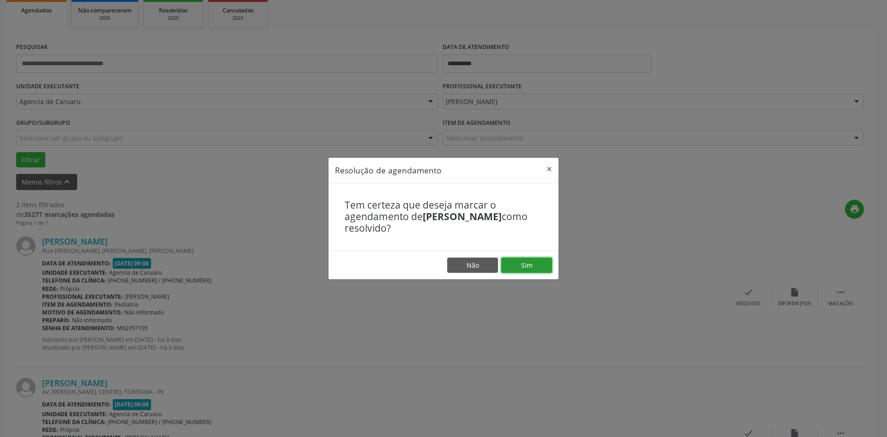
click at [538, 262] on button "Sim" at bounding box center [527, 265] width 51 height 16
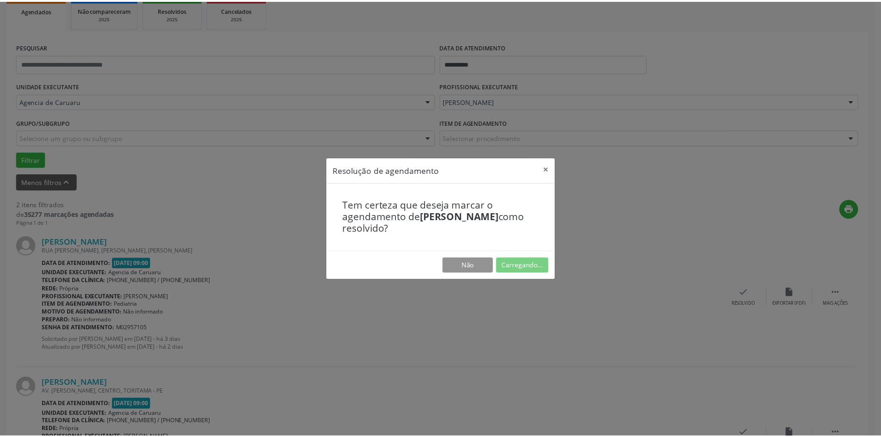
scroll to position [0, 0]
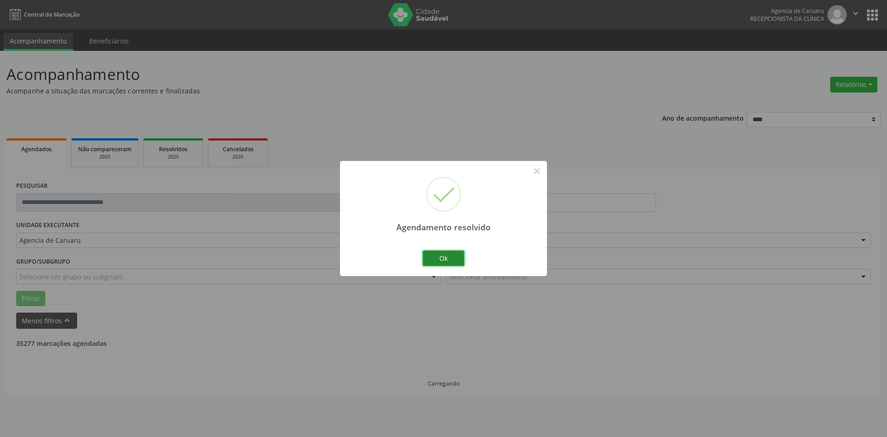
click at [448, 262] on button "Ok" at bounding box center [444, 259] width 42 height 16
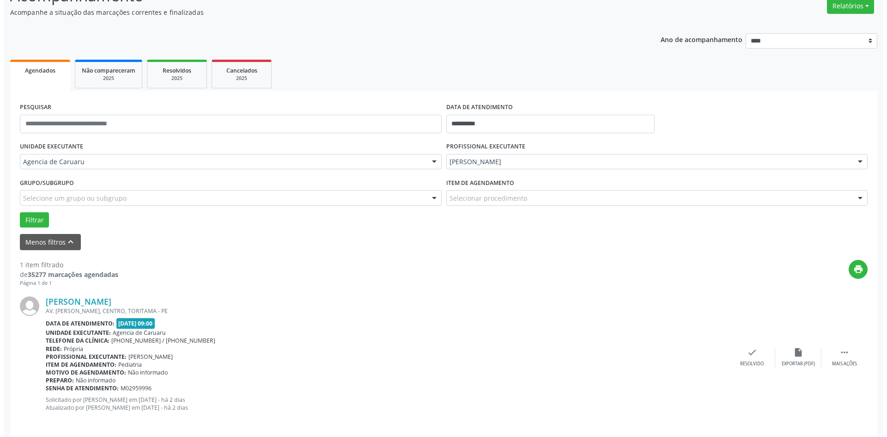
scroll to position [86, 0]
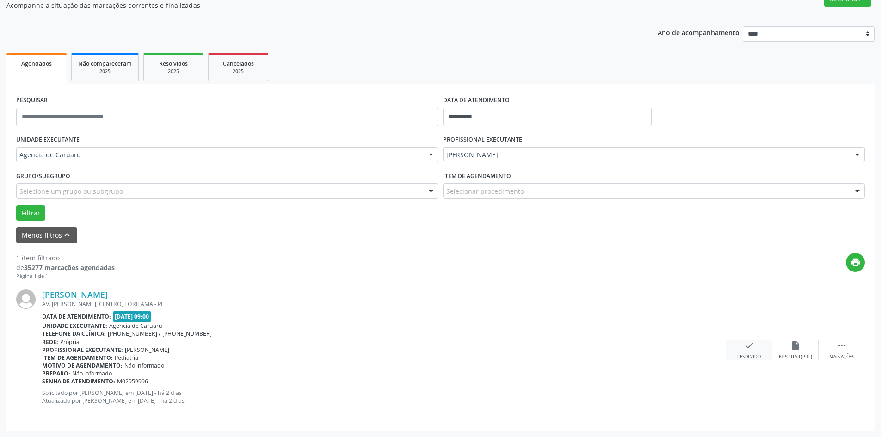
click at [740, 349] on div "check Resolvido" at bounding box center [749, 350] width 46 height 20
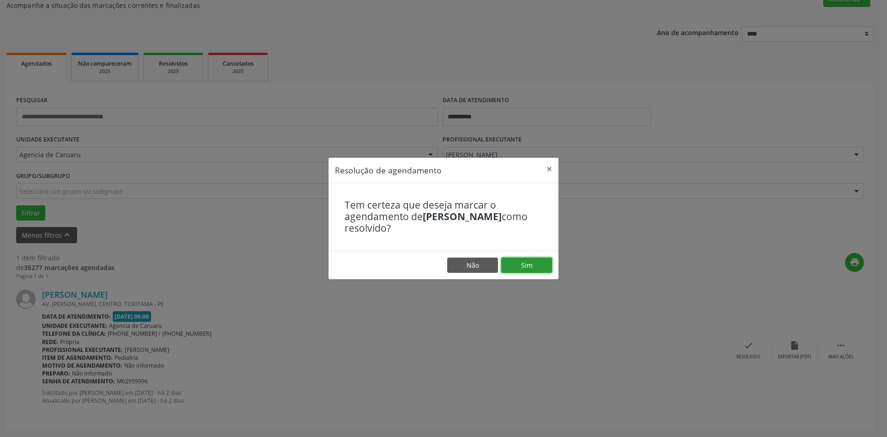
click at [533, 264] on button "Sim" at bounding box center [527, 265] width 51 height 16
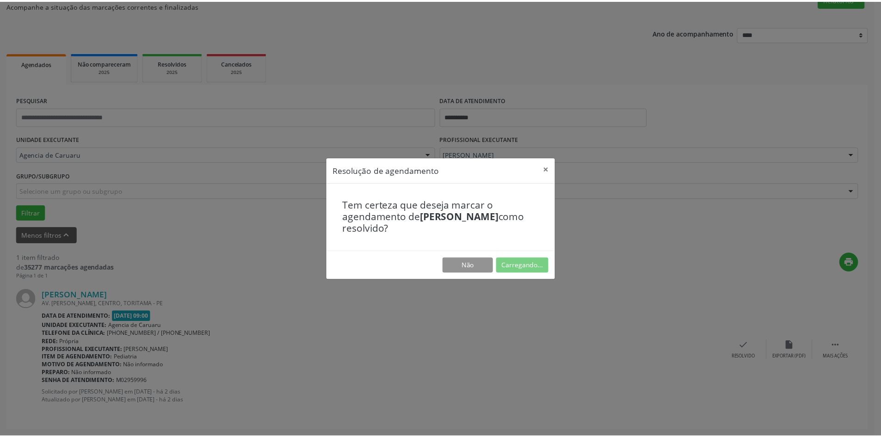
scroll to position [0, 0]
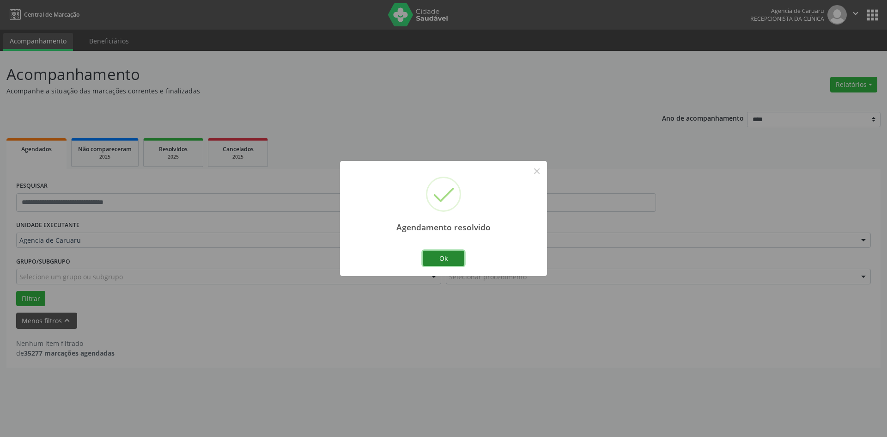
click at [449, 256] on button "Ok" at bounding box center [444, 259] width 42 height 16
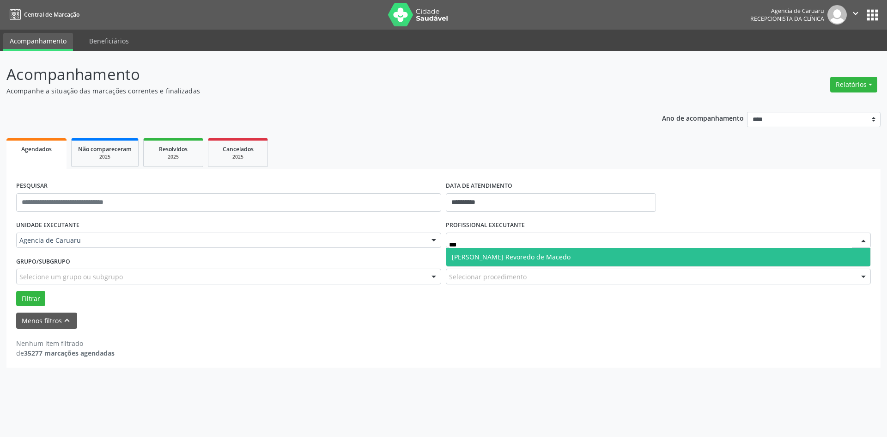
type input "****"
click at [523, 253] on span "[PERSON_NAME] Revoredo de Macedo" at bounding box center [511, 256] width 119 height 9
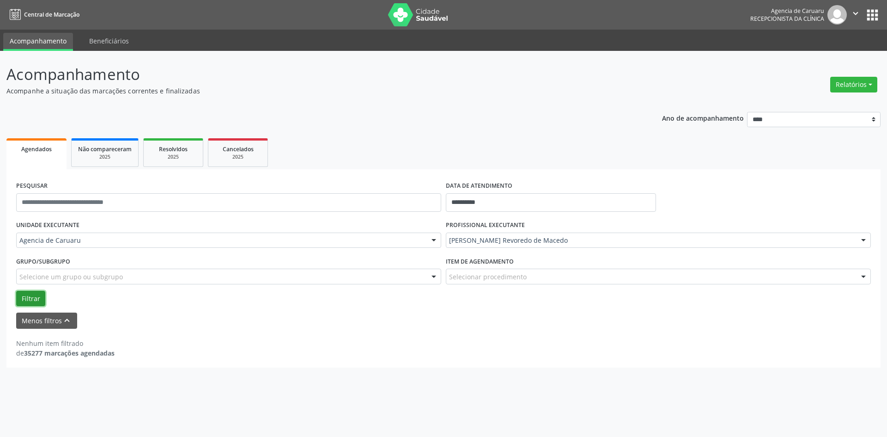
click at [36, 295] on button "Filtrar" at bounding box center [30, 299] width 29 height 16
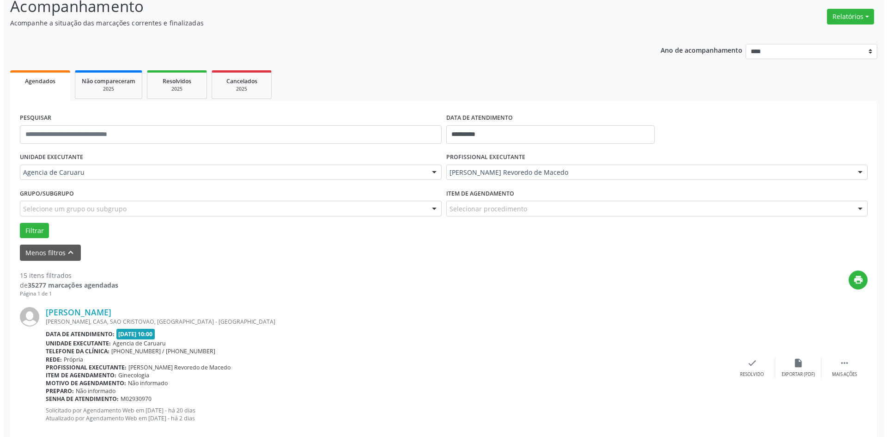
scroll to position [92, 0]
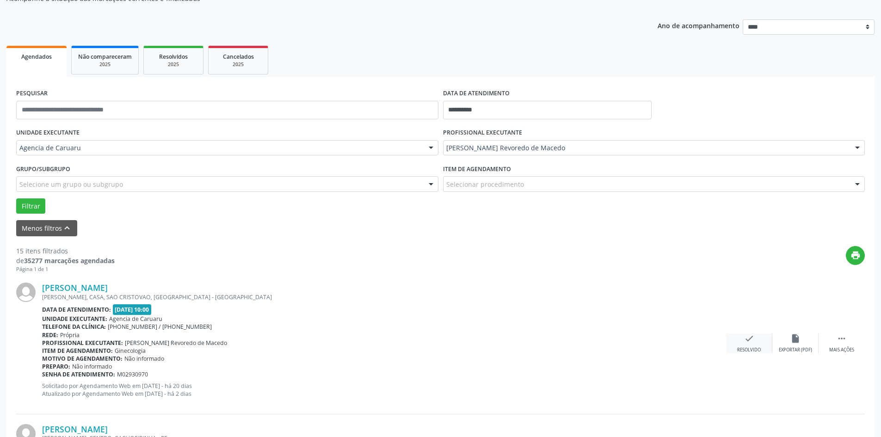
click at [758, 345] on div "check Resolvido" at bounding box center [749, 343] width 46 height 20
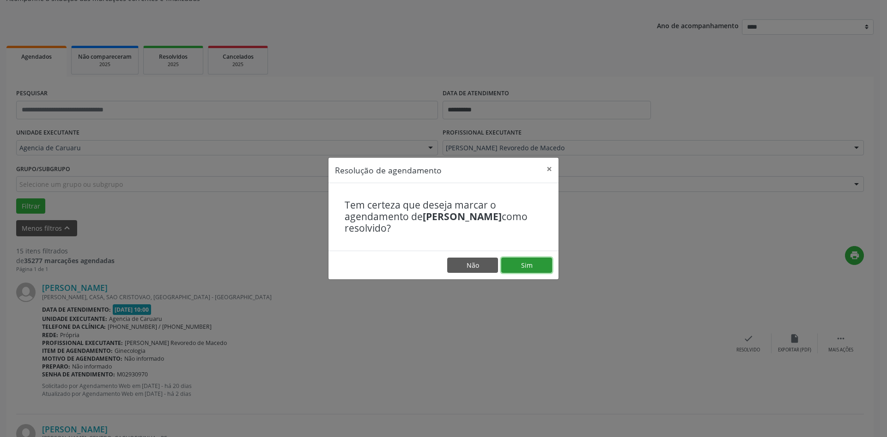
click at [521, 261] on button "Sim" at bounding box center [527, 265] width 51 height 16
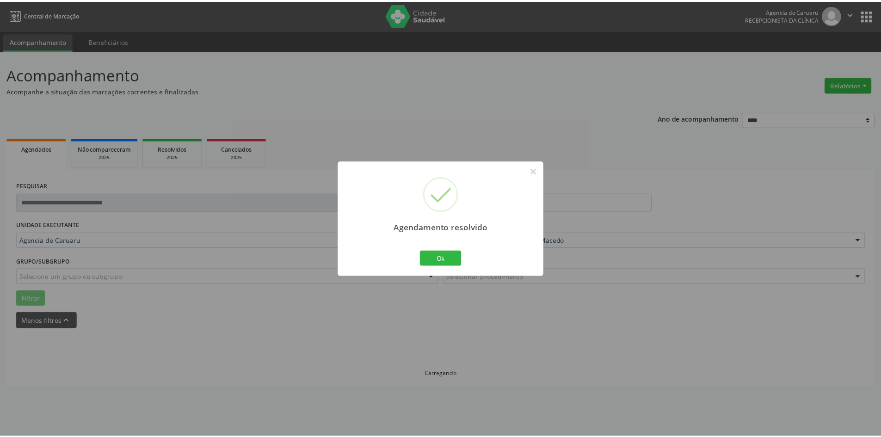
scroll to position [0, 0]
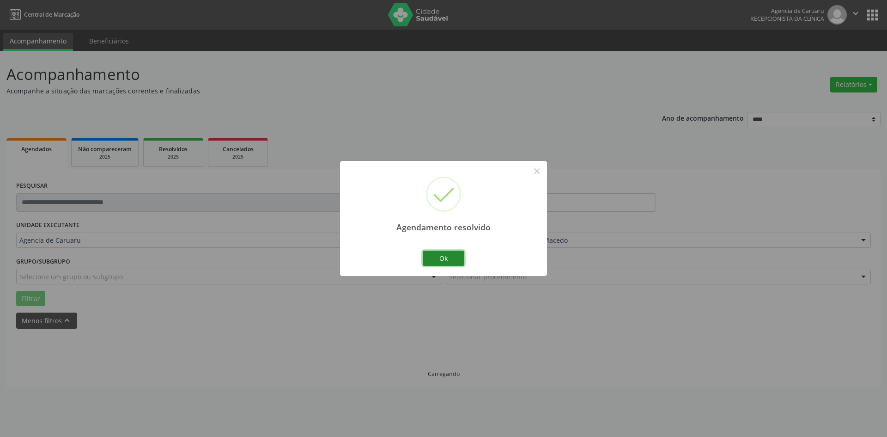
click at [455, 251] on button "Ok" at bounding box center [444, 259] width 42 height 16
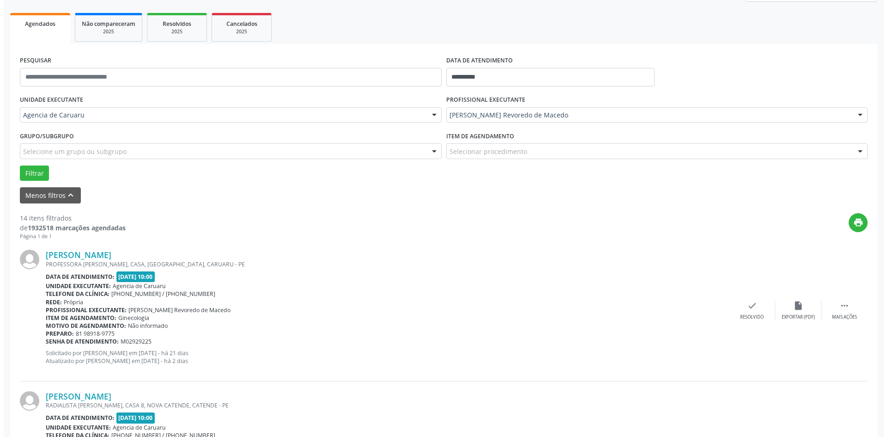
scroll to position [139, 0]
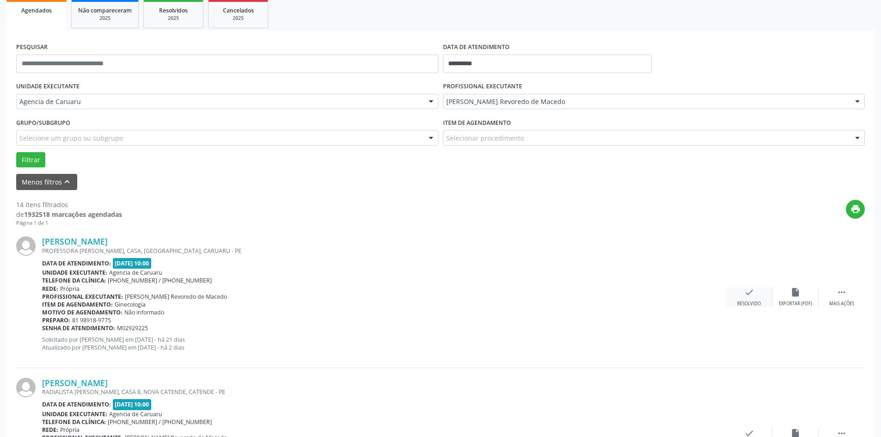
click at [740, 300] on div "check Resolvido" at bounding box center [749, 297] width 46 height 20
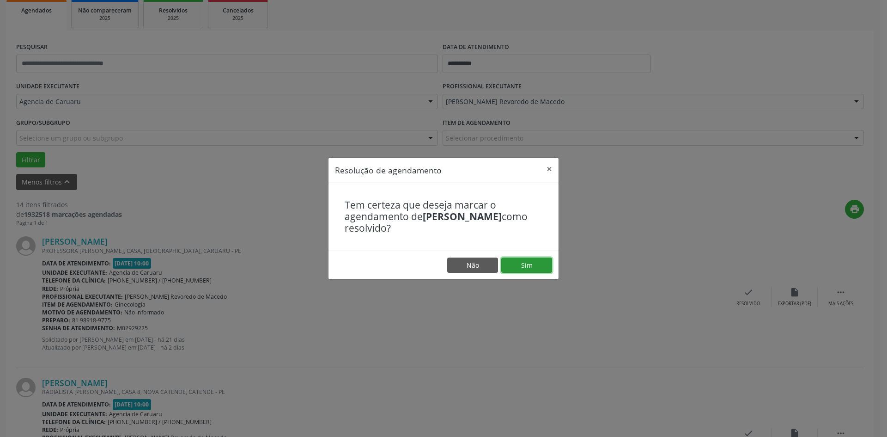
click at [532, 267] on button "Sim" at bounding box center [527, 265] width 51 height 16
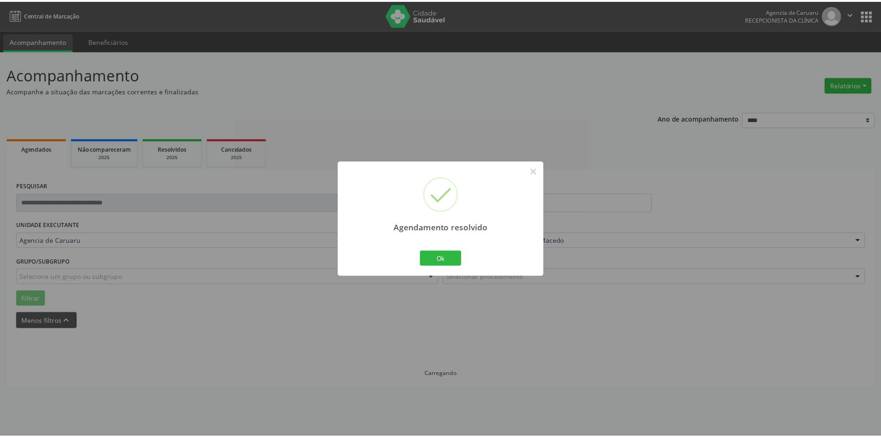
scroll to position [0, 0]
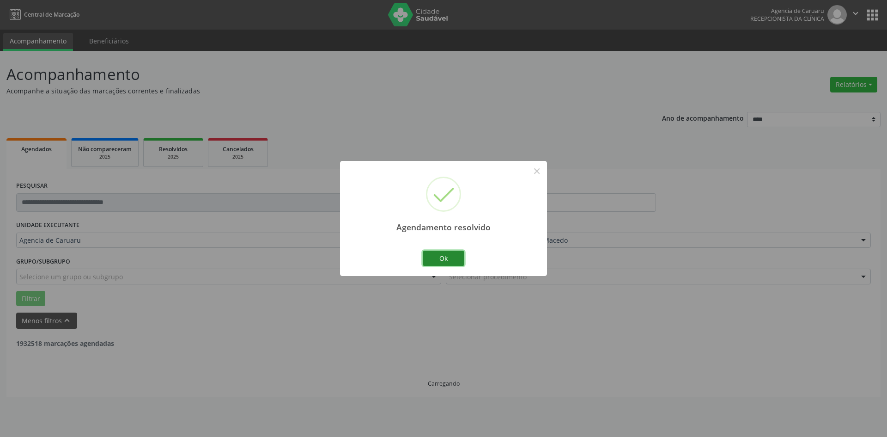
click at [437, 260] on button "Ok" at bounding box center [444, 259] width 42 height 16
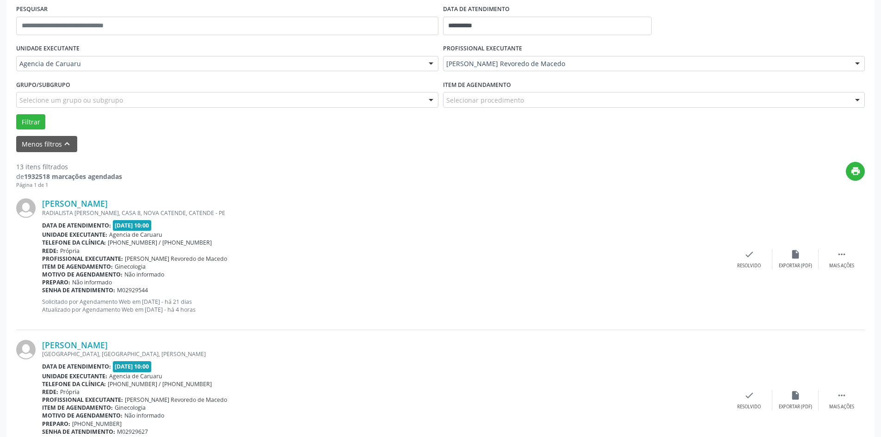
scroll to position [185, 0]
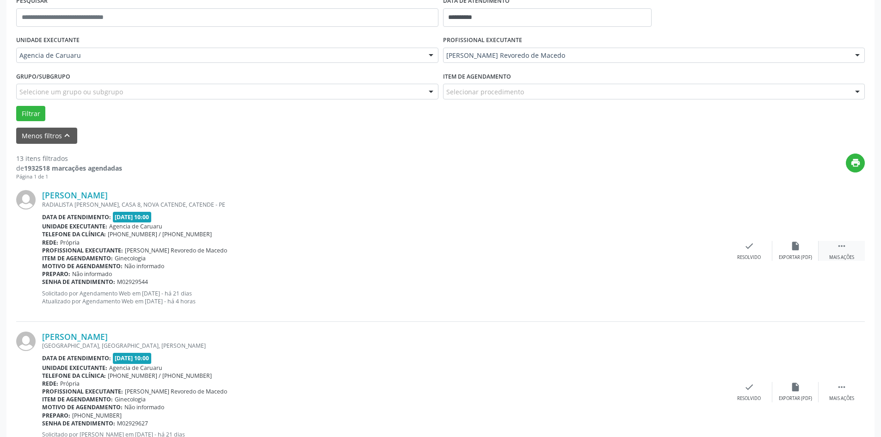
click at [843, 256] on div "Mais ações" at bounding box center [841, 257] width 25 height 6
click at [797, 252] on div "alarm_off Não compareceu" at bounding box center [795, 251] width 46 height 20
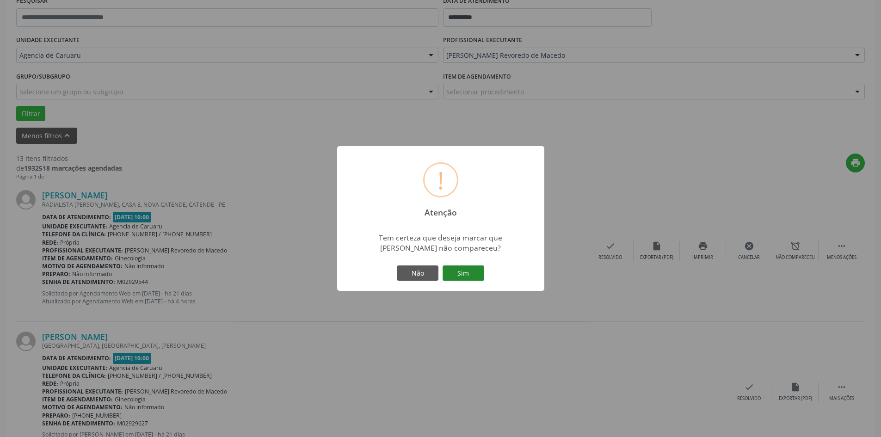
click at [458, 275] on button "Sim" at bounding box center [463, 273] width 42 height 16
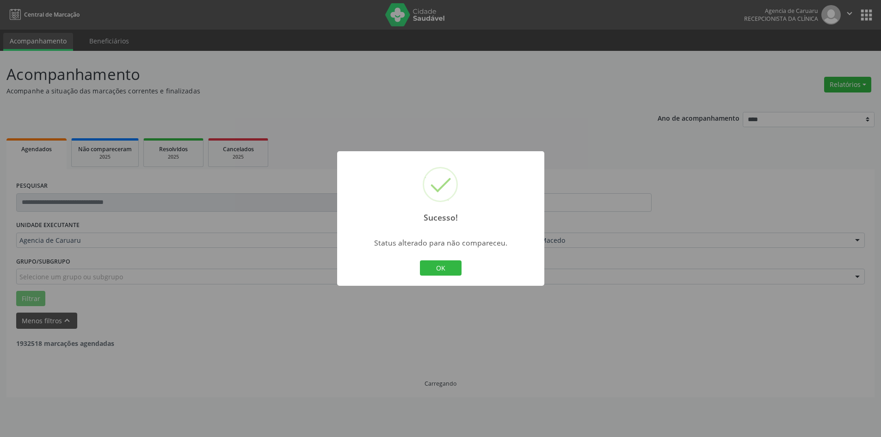
scroll to position [0, 0]
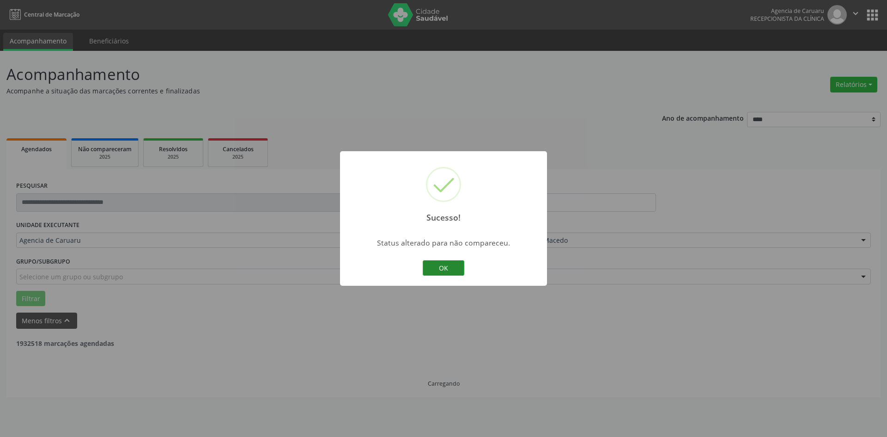
click at [453, 264] on button "OK" at bounding box center [444, 268] width 42 height 16
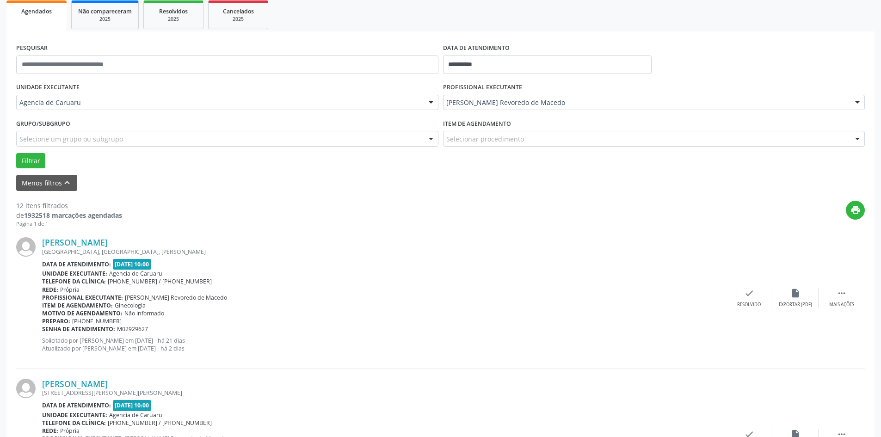
scroll to position [139, 0]
drag, startPoint x: 848, startPoint y: 299, endPoint x: 827, endPoint y: 297, distance: 21.3
click at [847, 299] on div " Mais ações" at bounding box center [841, 297] width 46 height 20
click at [806, 296] on div "alarm_off Não compareceu" at bounding box center [795, 297] width 46 height 20
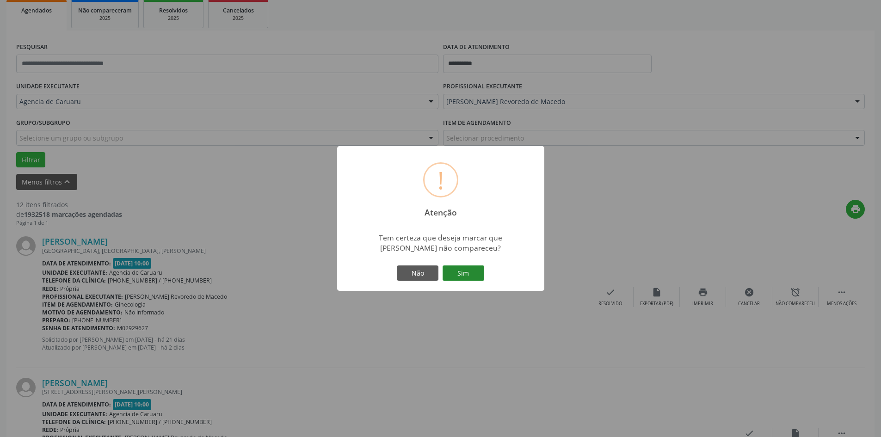
click at [465, 278] on button "Sim" at bounding box center [463, 273] width 42 height 16
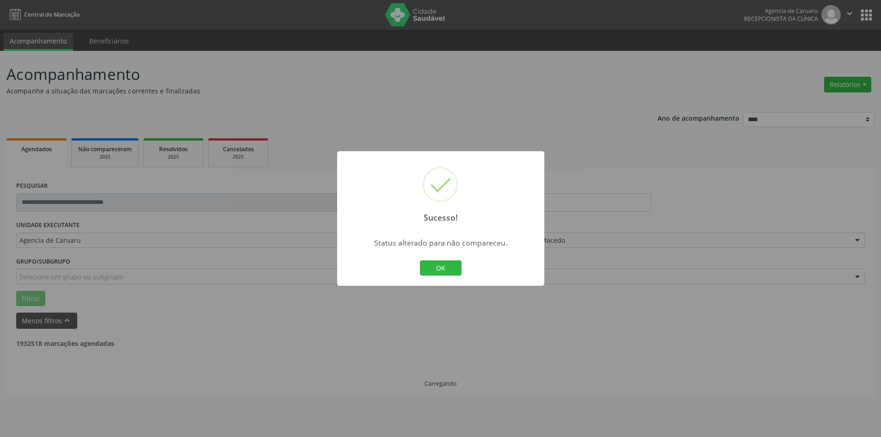
scroll to position [0, 0]
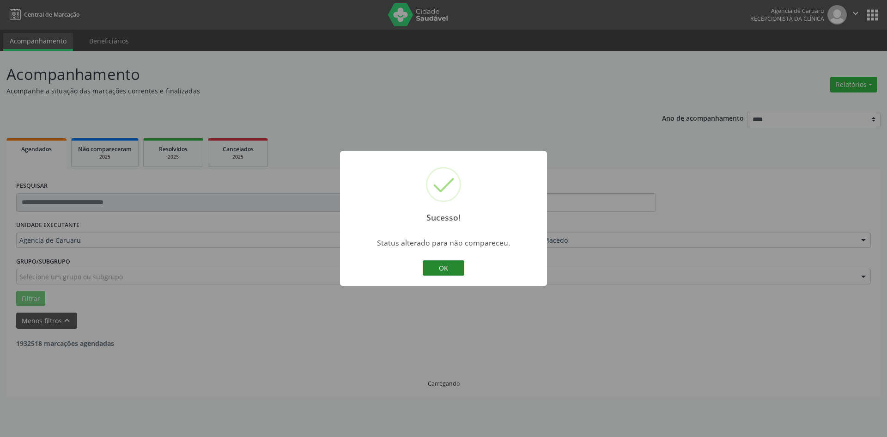
click at [453, 269] on button "OK" at bounding box center [444, 268] width 42 height 16
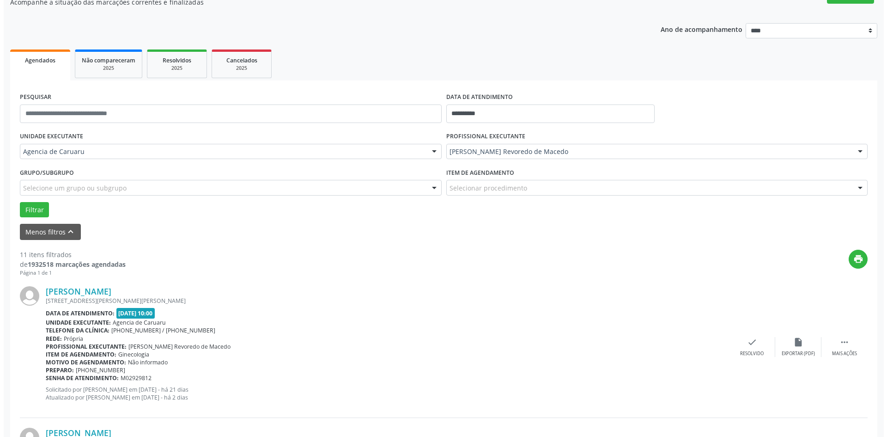
scroll to position [92, 0]
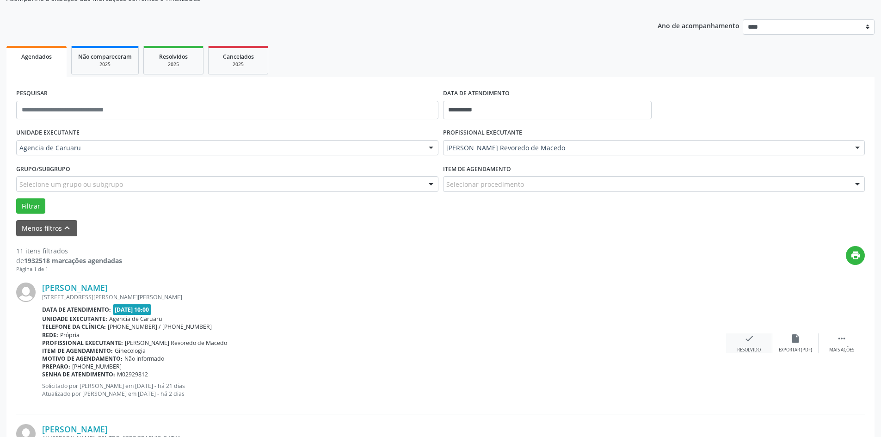
click at [753, 343] on icon "check" at bounding box center [749, 338] width 10 height 10
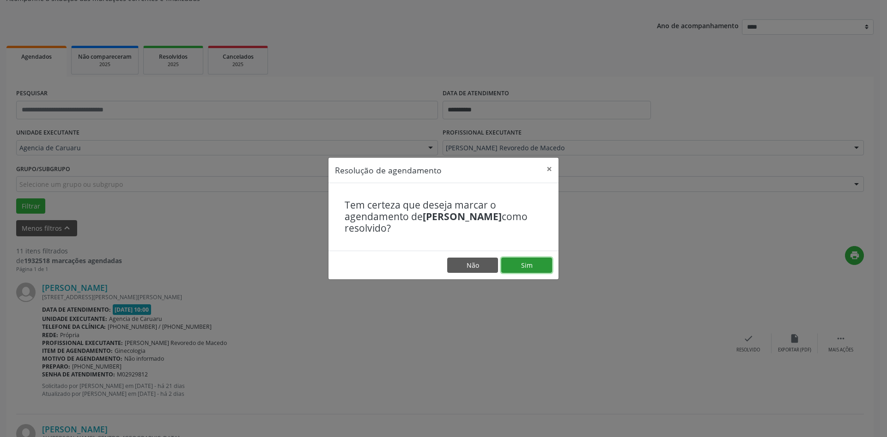
click at [532, 264] on button "Sim" at bounding box center [527, 265] width 51 height 16
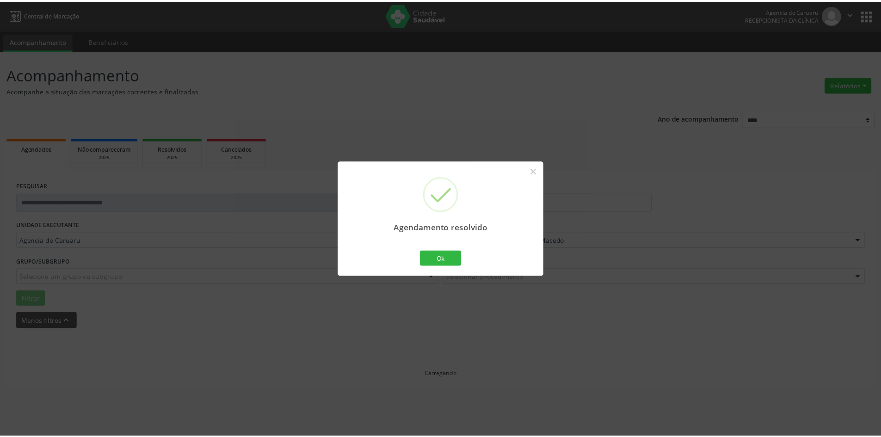
scroll to position [0, 0]
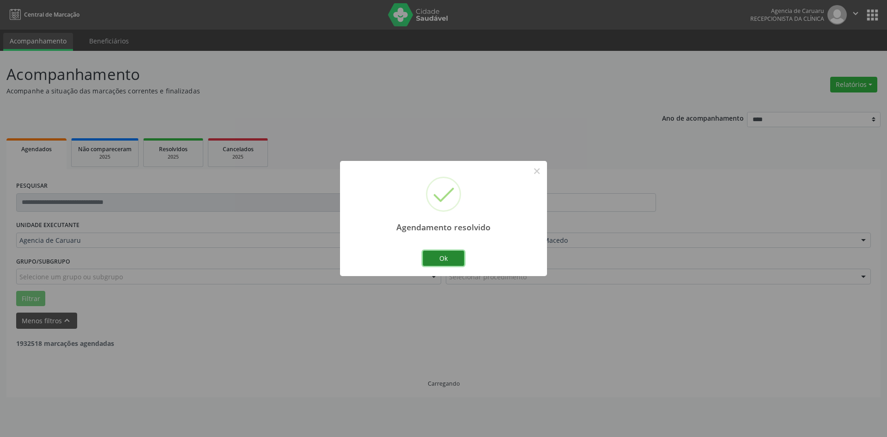
click at [456, 263] on button "Ok" at bounding box center [444, 259] width 42 height 16
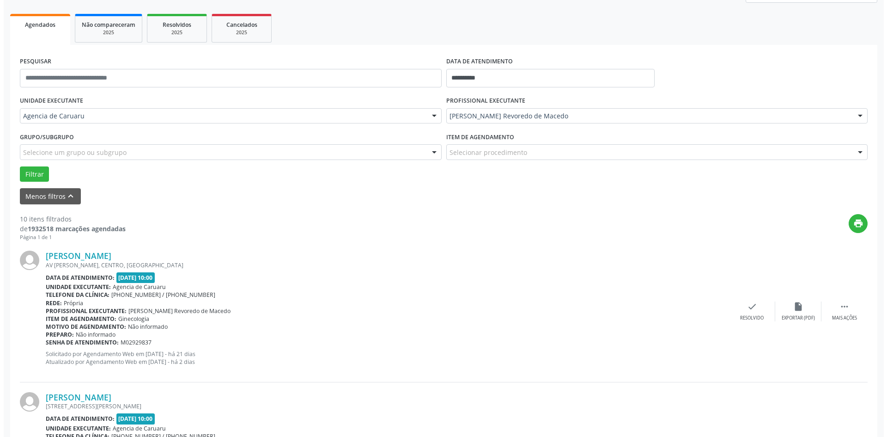
scroll to position [139, 0]
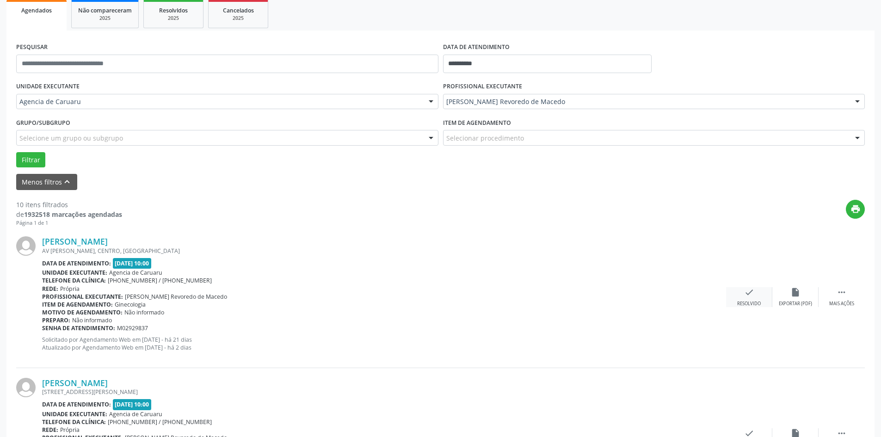
click at [763, 296] on div "check Resolvido" at bounding box center [749, 297] width 46 height 20
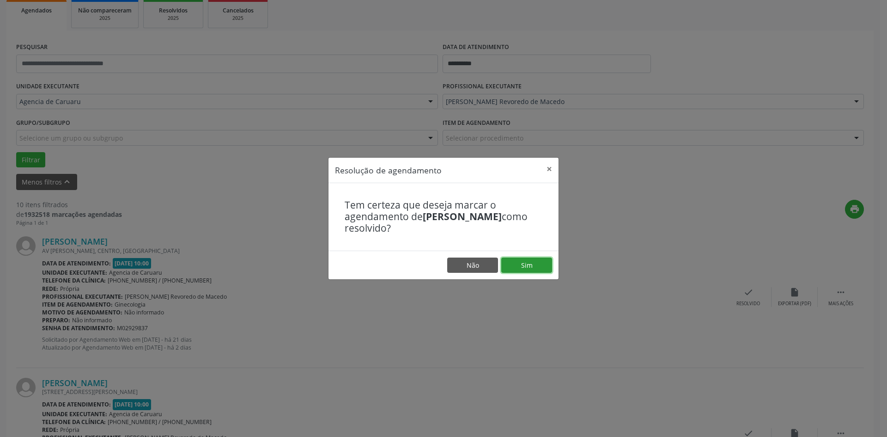
click at [511, 270] on button "Sim" at bounding box center [527, 265] width 51 height 16
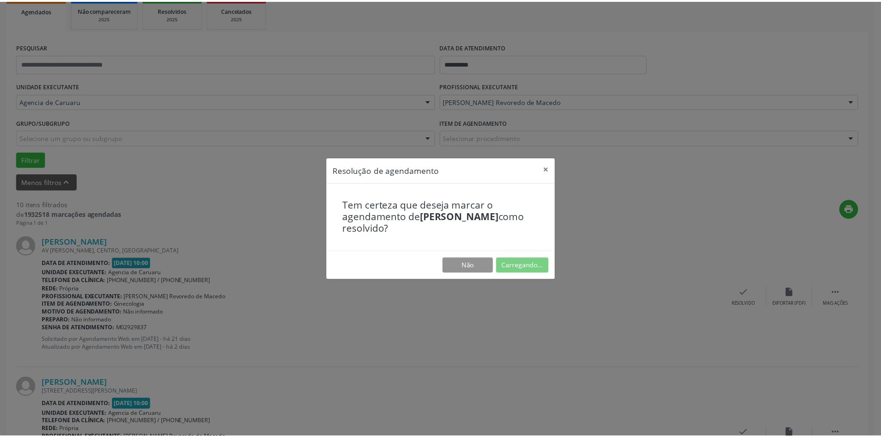
scroll to position [0, 0]
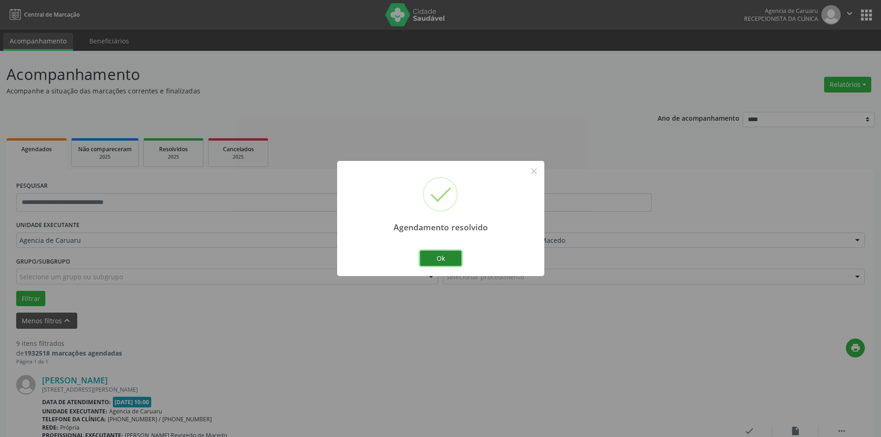
click at [448, 263] on button "Ok" at bounding box center [441, 259] width 42 height 16
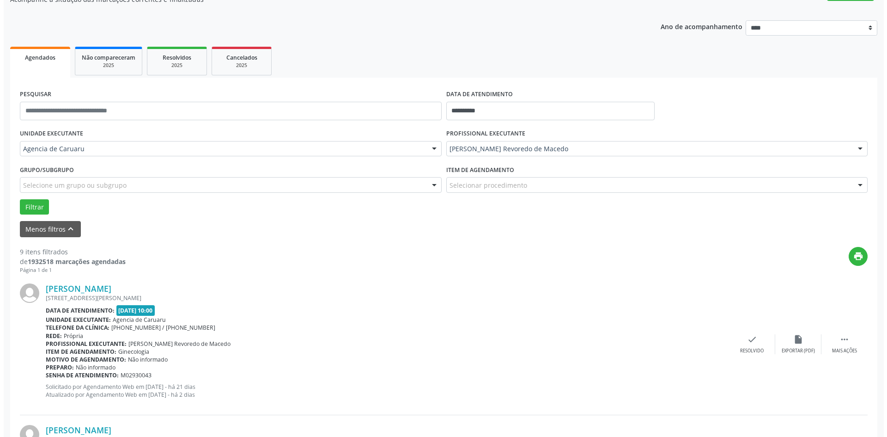
scroll to position [92, 0]
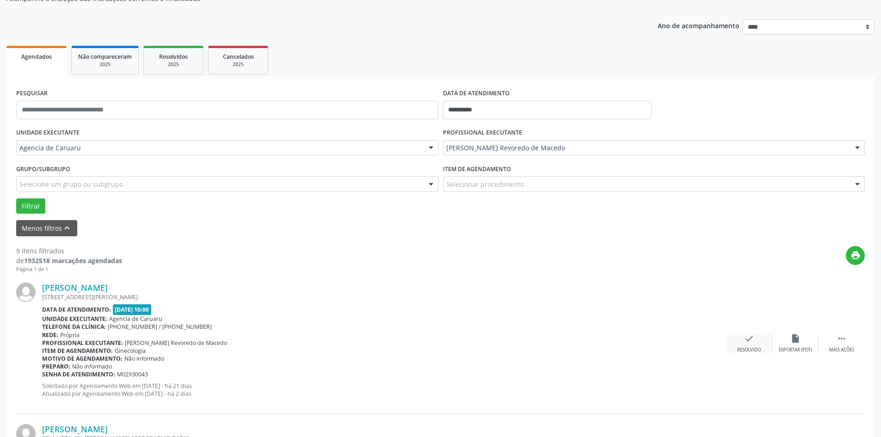
click at [744, 344] on div "check Resolvido" at bounding box center [749, 343] width 46 height 20
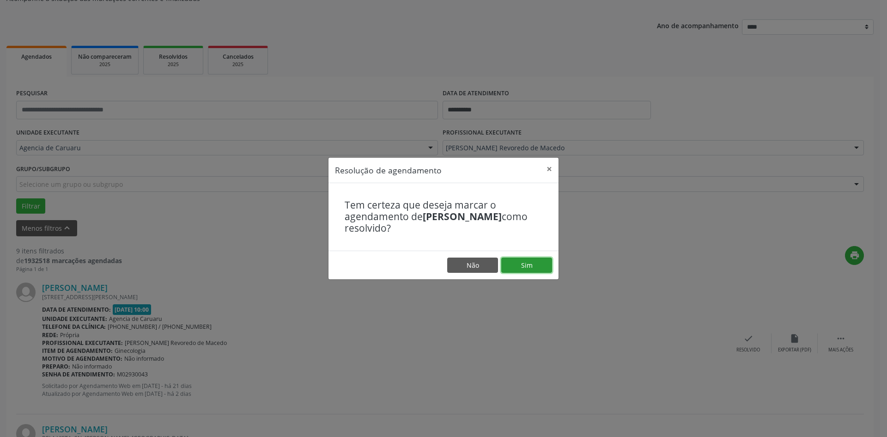
click at [540, 266] on button "Sim" at bounding box center [527, 265] width 51 height 16
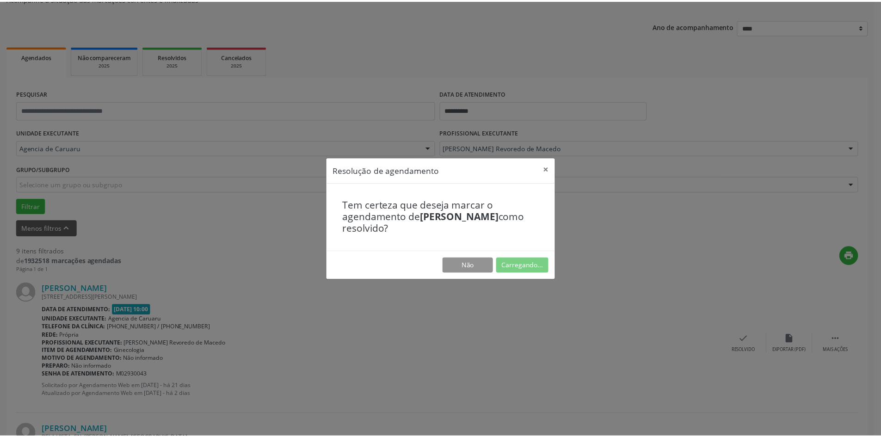
scroll to position [0, 0]
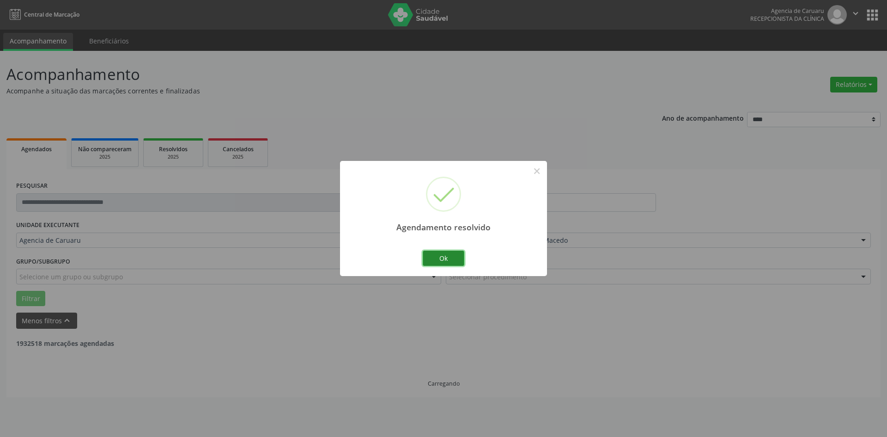
click at [447, 260] on button "Ok" at bounding box center [444, 259] width 42 height 16
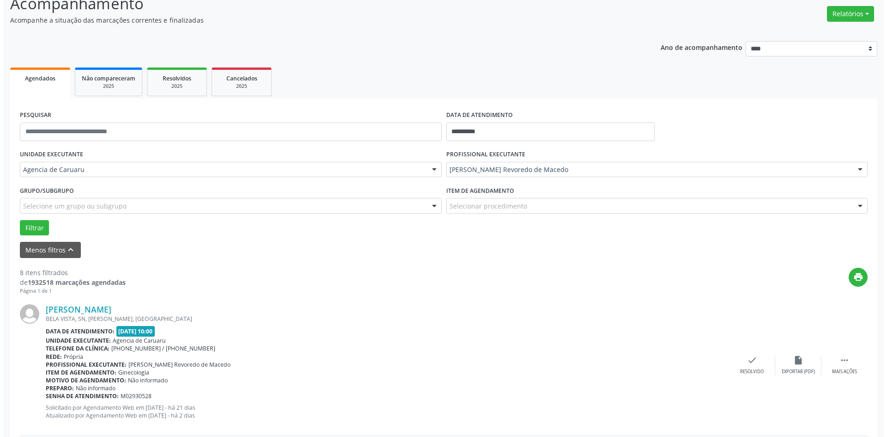
scroll to position [92, 0]
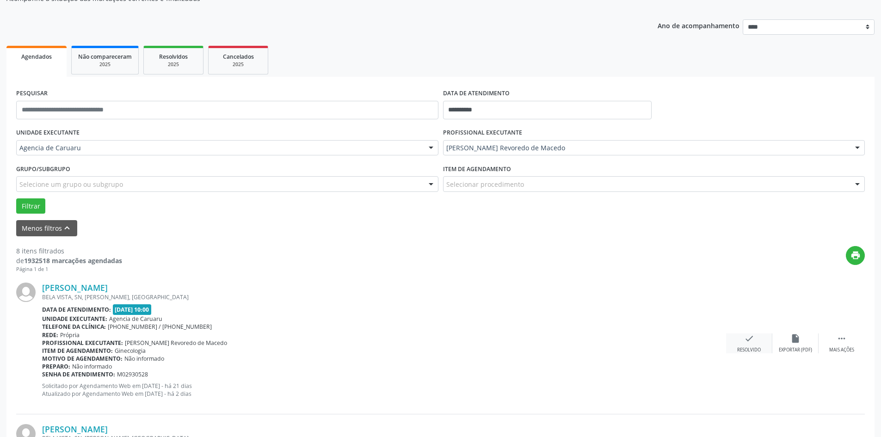
click at [750, 348] on div "Resolvido" at bounding box center [749, 350] width 24 height 6
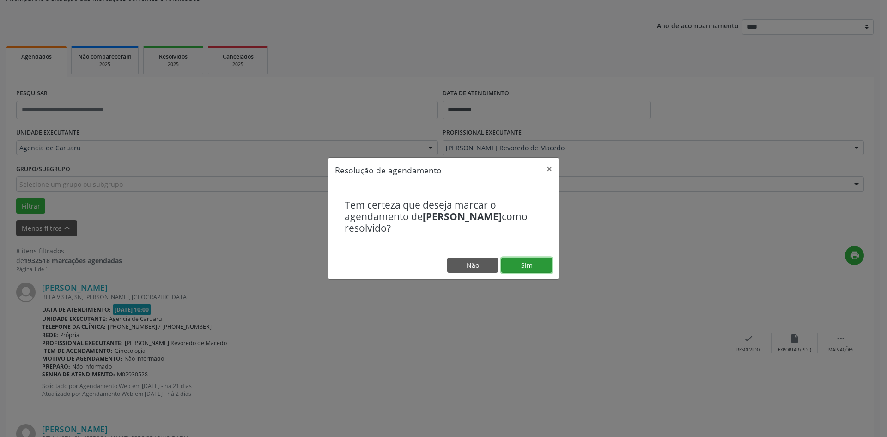
click at [536, 268] on button "Sim" at bounding box center [527, 265] width 51 height 16
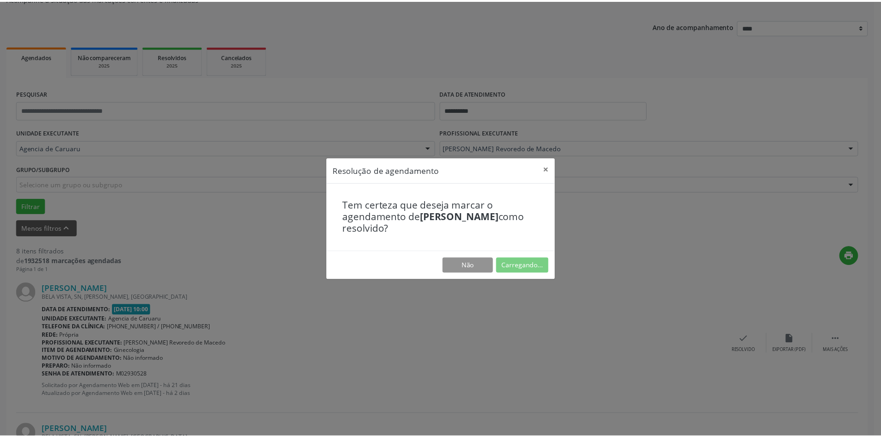
scroll to position [0, 0]
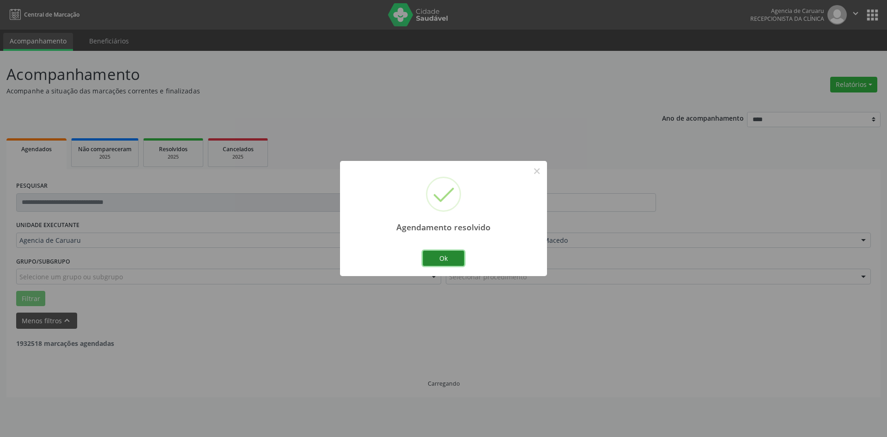
click at [453, 257] on button "Ok" at bounding box center [444, 259] width 42 height 16
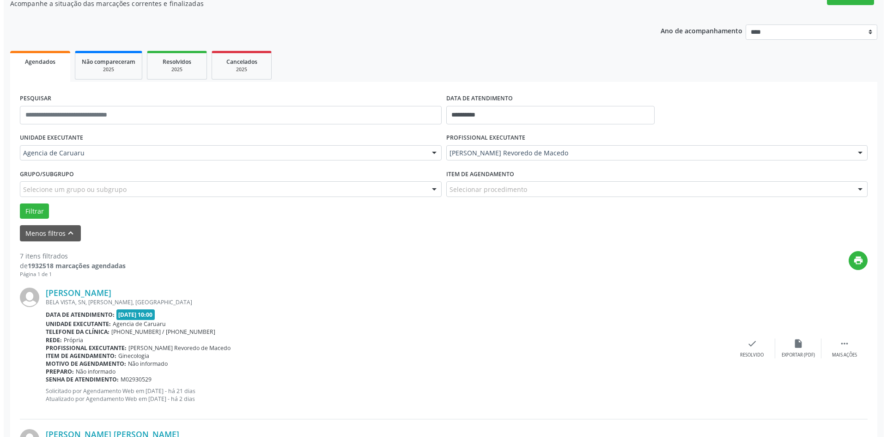
scroll to position [92, 0]
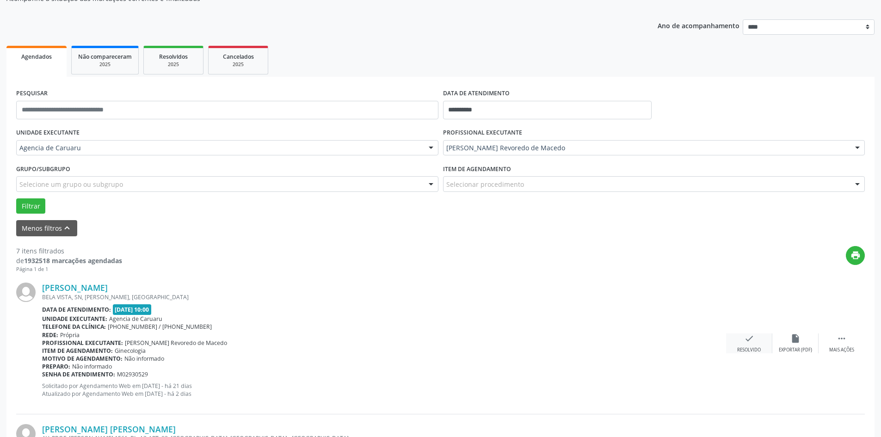
click at [742, 346] on div "check Resolvido" at bounding box center [749, 343] width 46 height 20
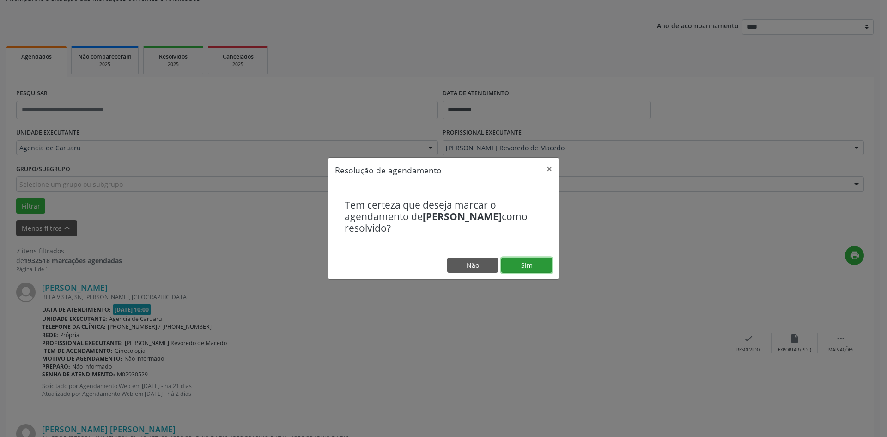
click at [530, 258] on button "Sim" at bounding box center [527, 265] width 51 height 16
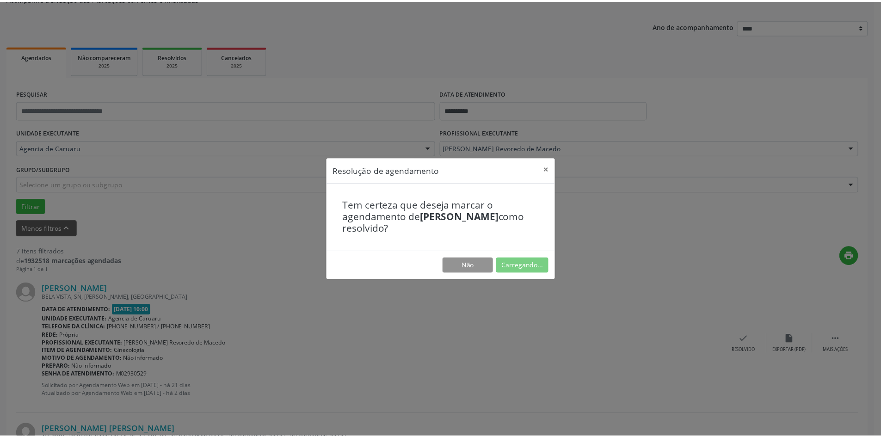
scroll to position [0, 0]
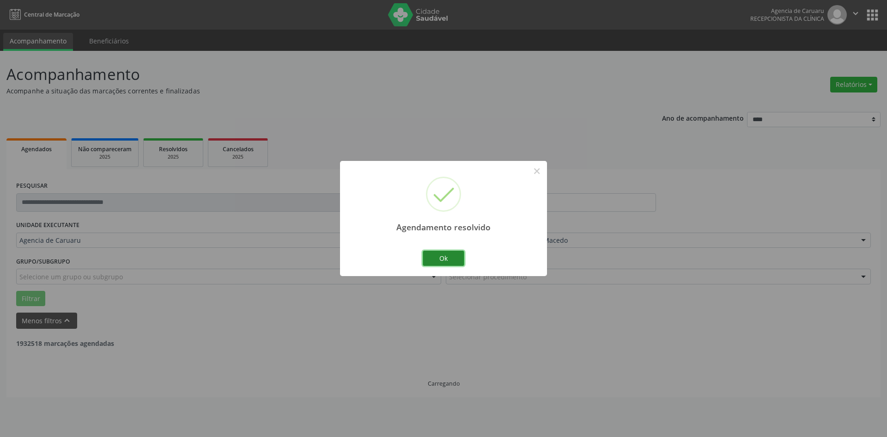
click at [449, 257] on button "Ok" at bounding box center [444, 259] width 42 height 16
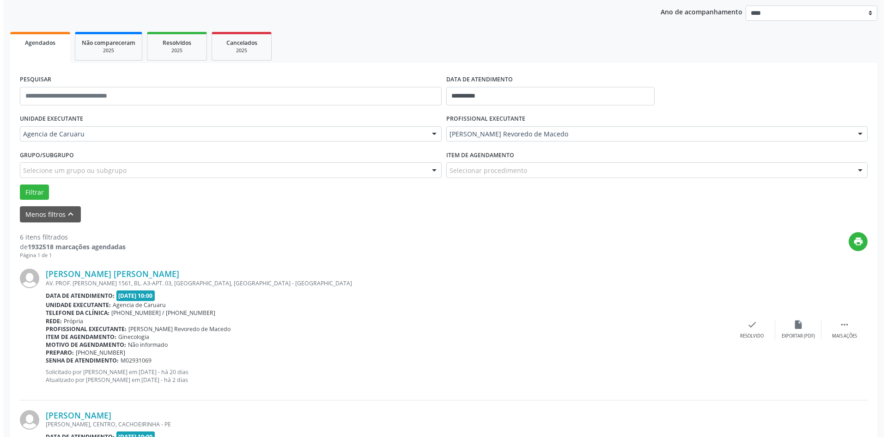
scroll to position [139, 0]
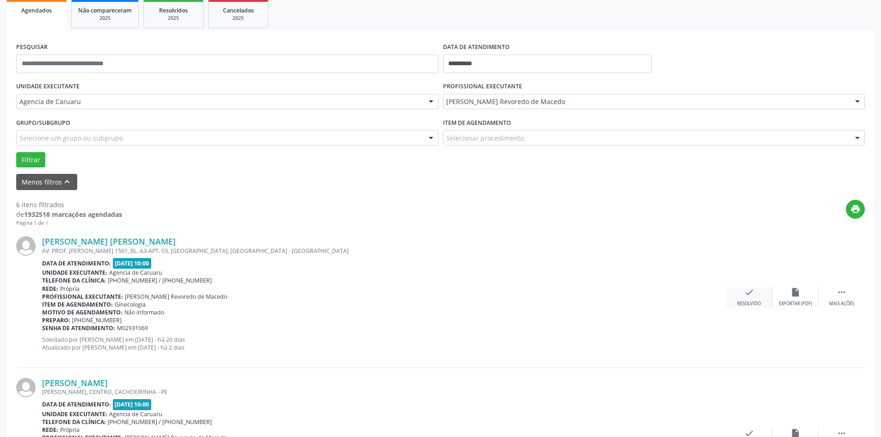
click at [744, 301] on div "Resolvido" at bounding box center [749, 303] width 24 height 6
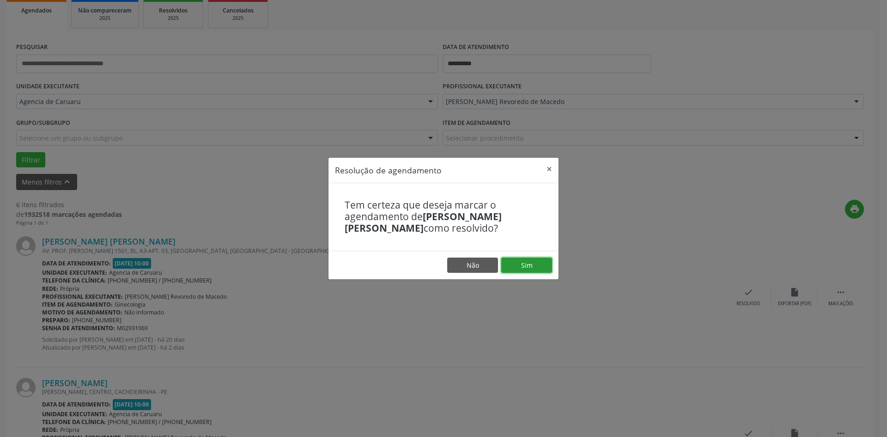
click at [525, 265] on button "Sim" at bounding box center [527, 265] width 51 height 16
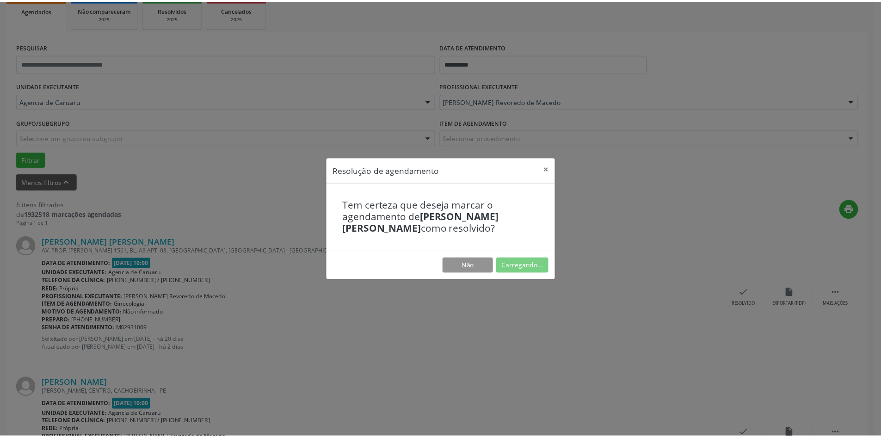
scroll to position [0, 0]
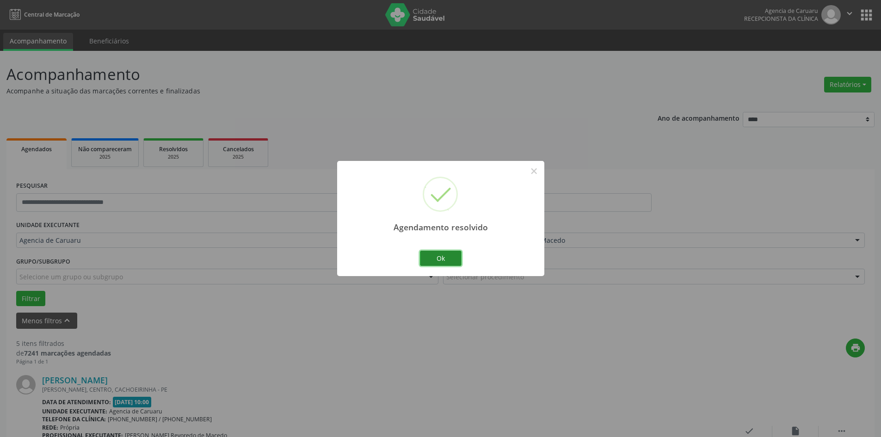
click at [457, 257] on button "Ok" at bounding box center [441, 259] width 42 height 16
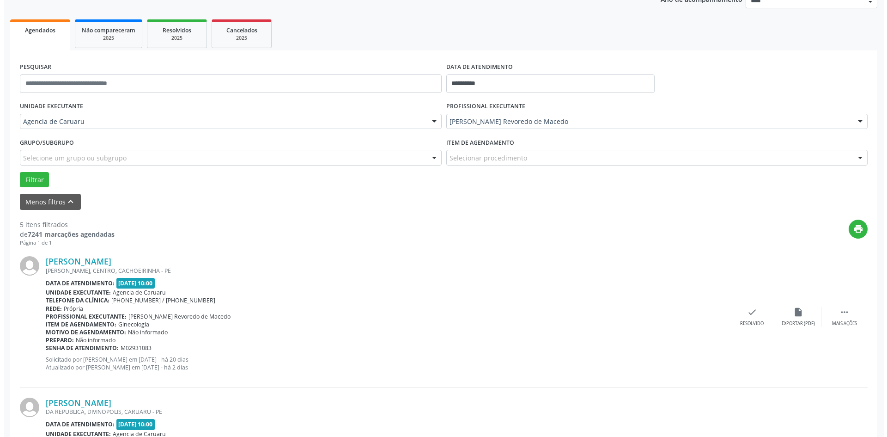
scroll to position [139, 0]
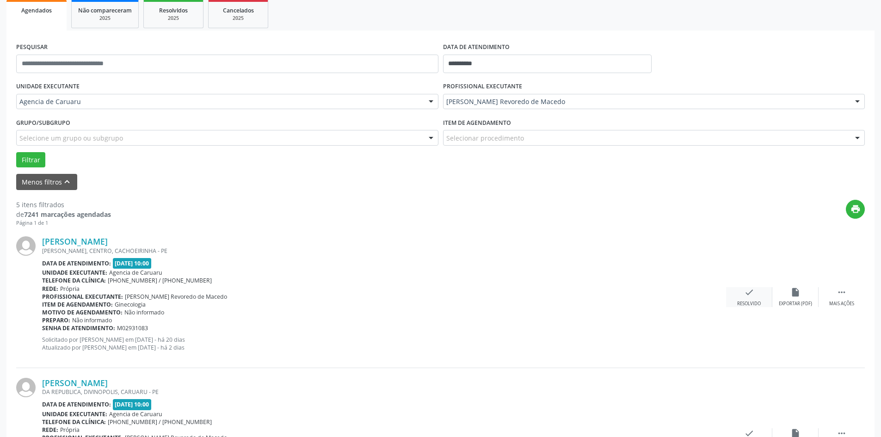
click at [735, 299] on div "check Resolvido" at bounding box center [749, 297] width 46 height 20
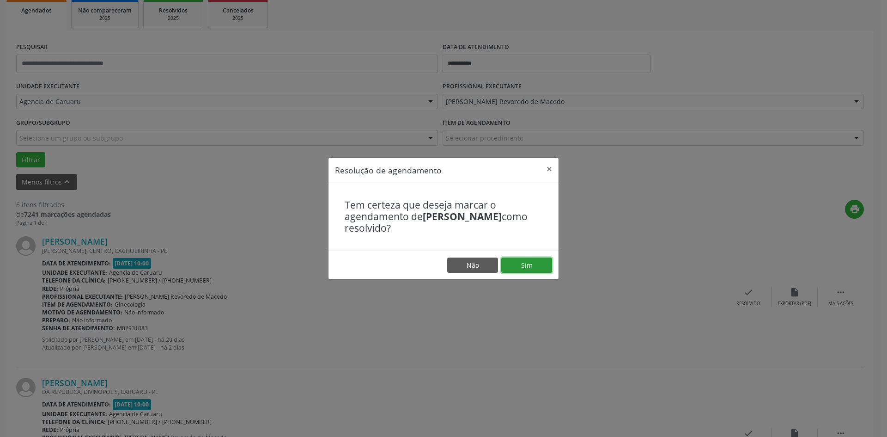
click at [536, 266] on button "Sim" at bounding box center [527, 265] width 51 height 16
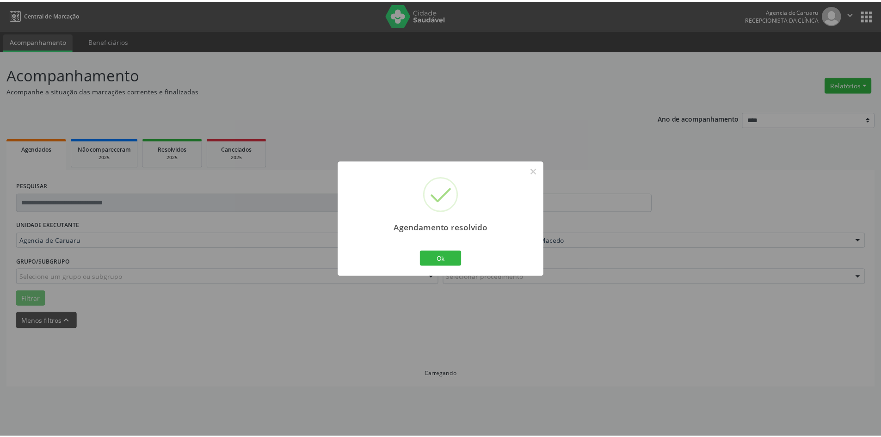
scroll to position [0, 0]
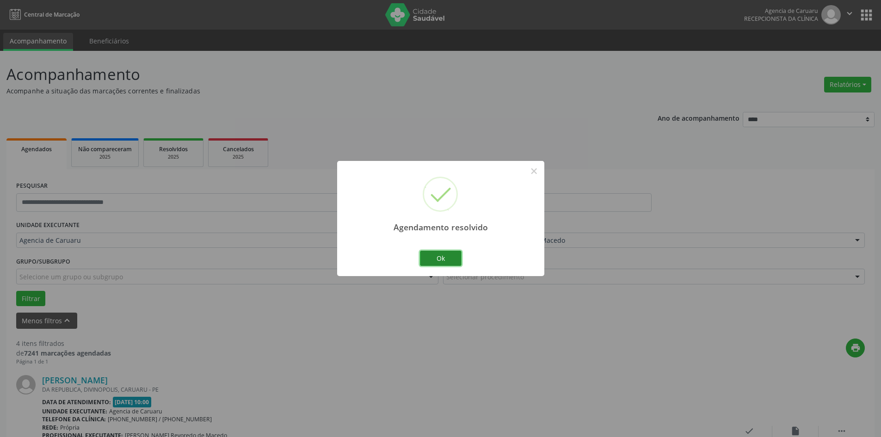
click at [438, 255] on button "Ok" at bounding box center [441, 259] width 42 height 16
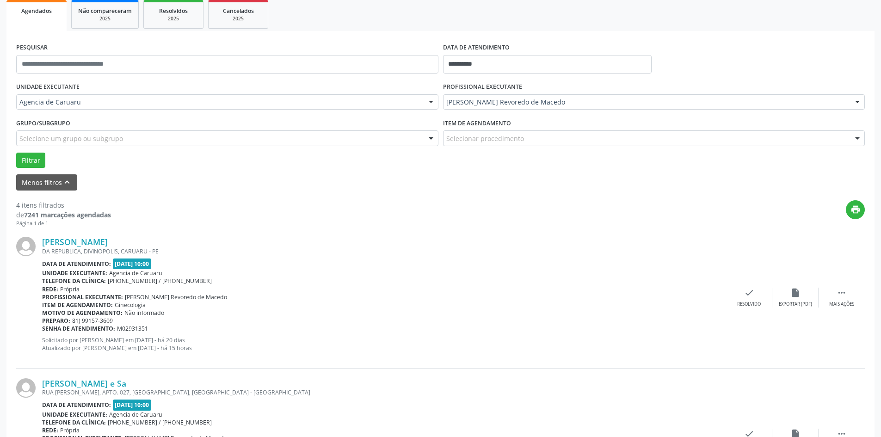
scroll to position [139, 0]
click at [836, 303] on div "Mais ações" at bounding box center [841, 303] width 25 height 6
click at [794, 293] on icon "alarm_off" at bounding box center [795, 292] width 10 height 10
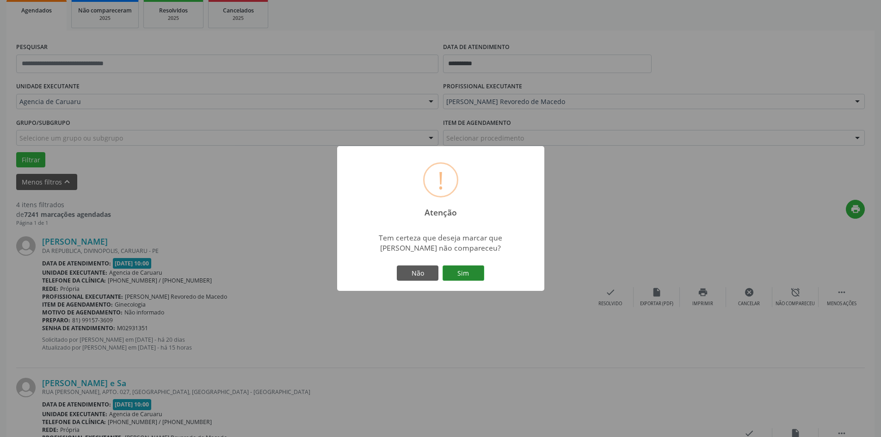
click at [459, 277] on button "Sim" at bounding box center [463, 273] width 42 height 16
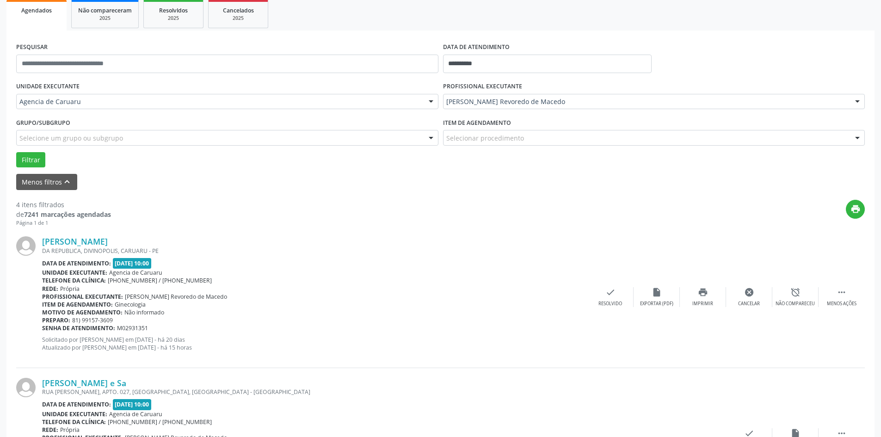
scroll to position [0, 0]
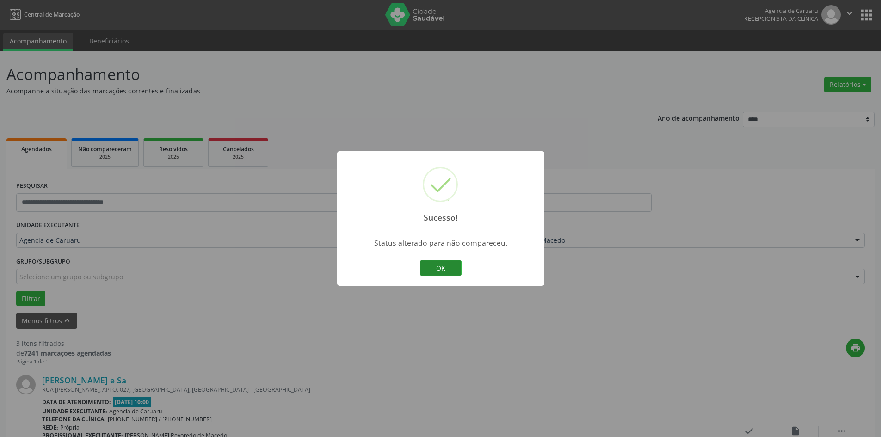
click at [439, 269] on button "OK" at bounding box center [441, 268] width 42 height 16
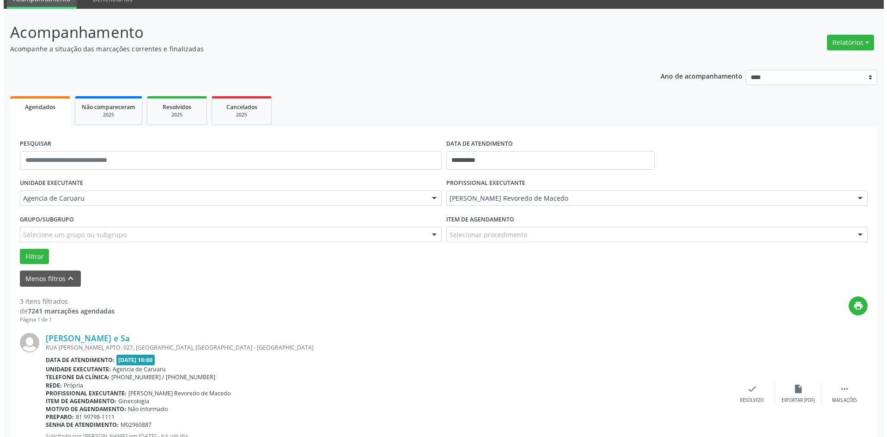
scroll to position [92, 0]
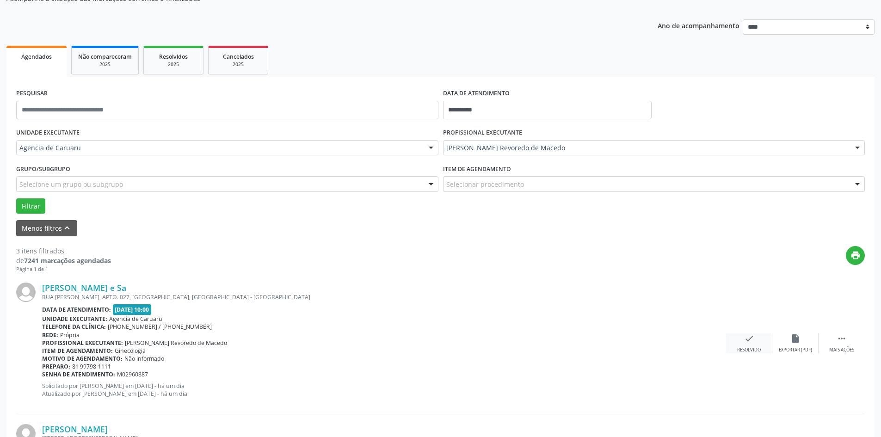
click at [744, 349] on div "Resolvido" at bounding box center [749, 350] width 24 height 6
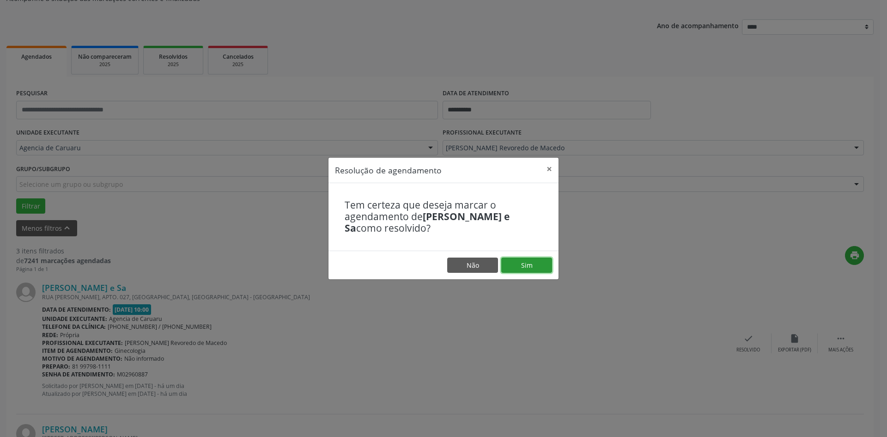
click at [534, 261] on button "Sim" at bounding box center [527, 265] width 51 height 16
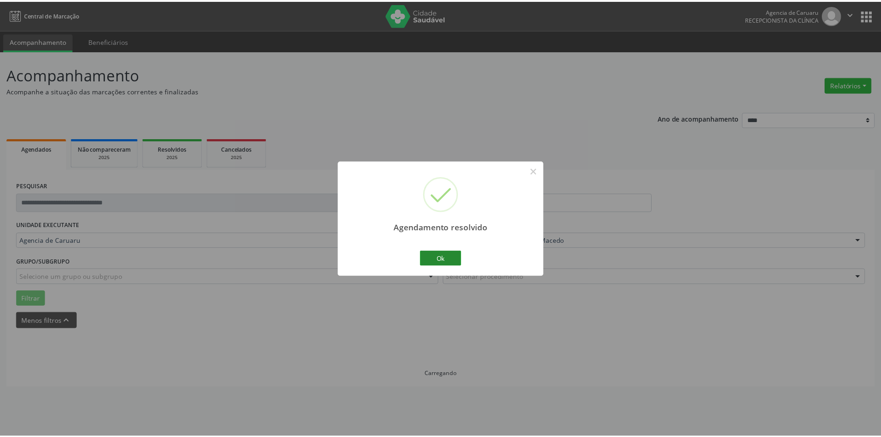
scroll to position [0, 0]
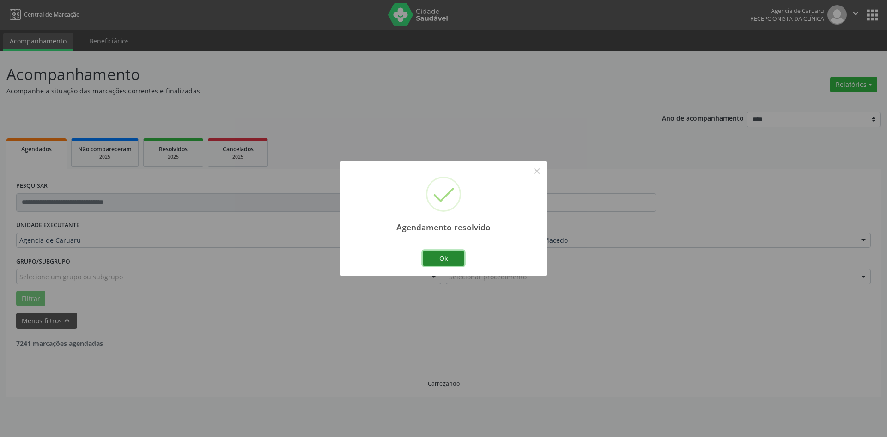
click at [442, 258] on button "Ok" at bounding box center [444, 259] width 42 height 16
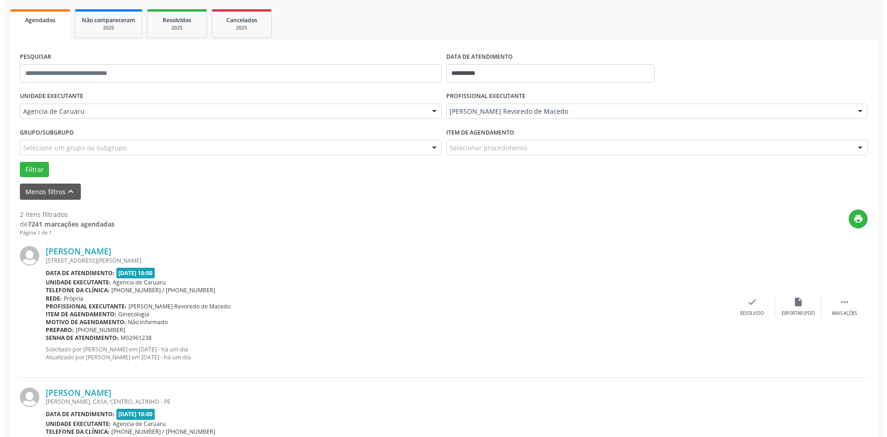
scroll to position [139, 0]
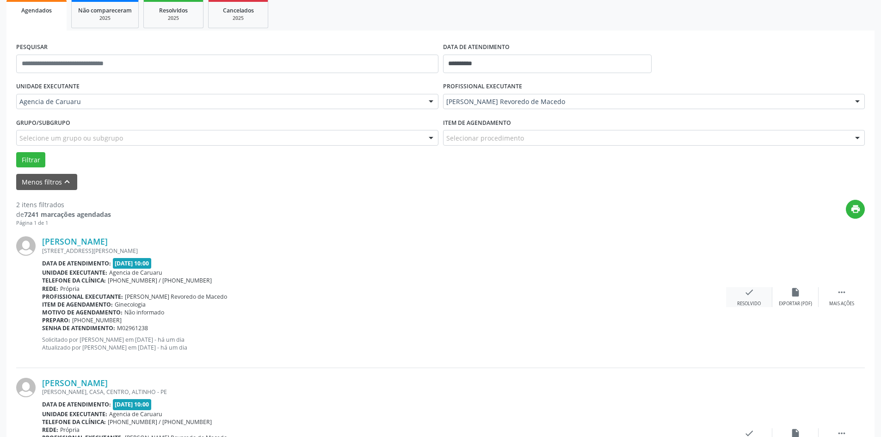
click at [751, 297] on icon "check" at bounding box center [749, 292] width 10 height 10
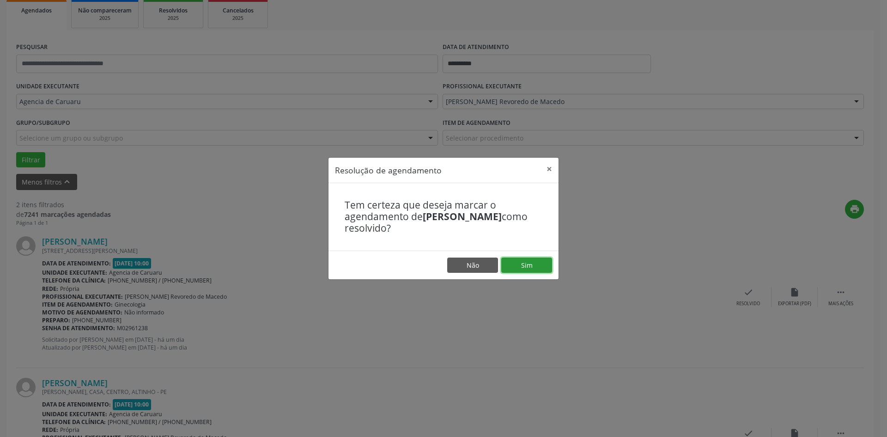
click at [524, 267] on button "Sim" at bounding box center [527, 265] width 51 height 16
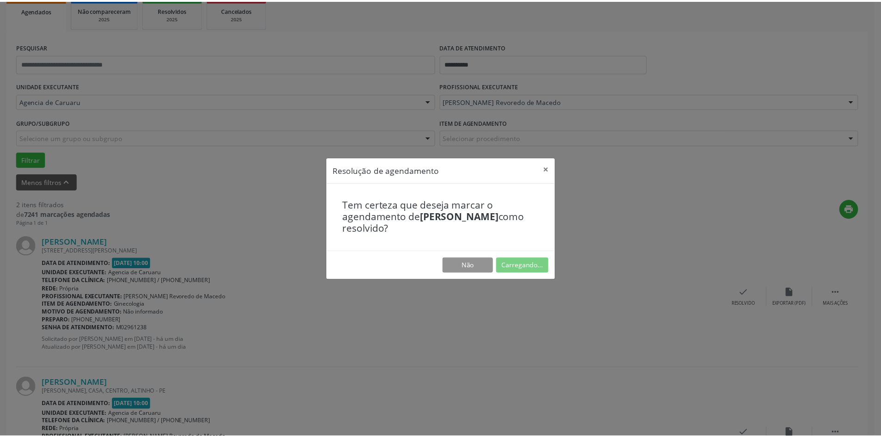
scroll to position [0, 0]
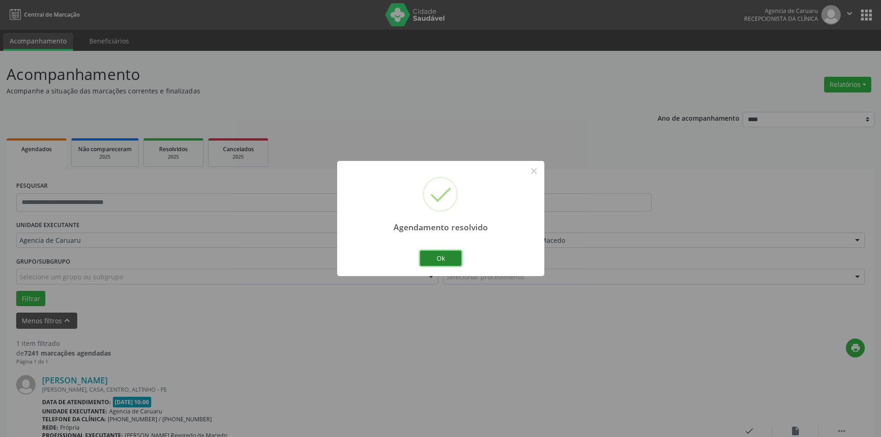
click at [443, 258] on button "Ok" at bounding box center [441, 259] width 42 height 16
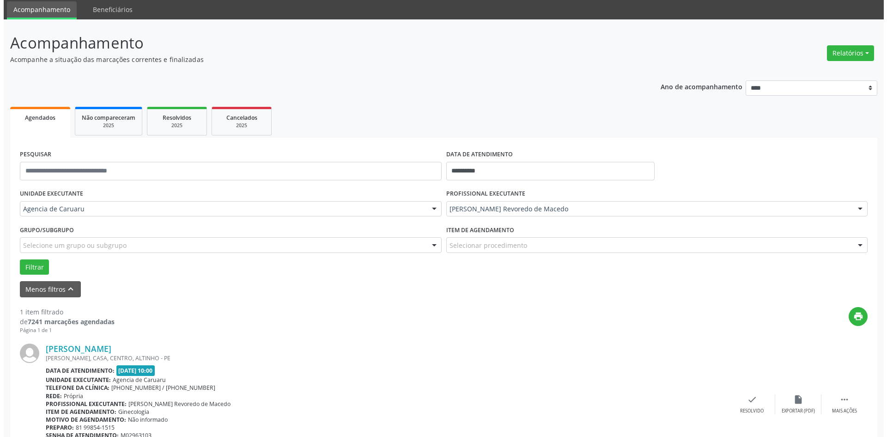
scroll to position [86, 0]
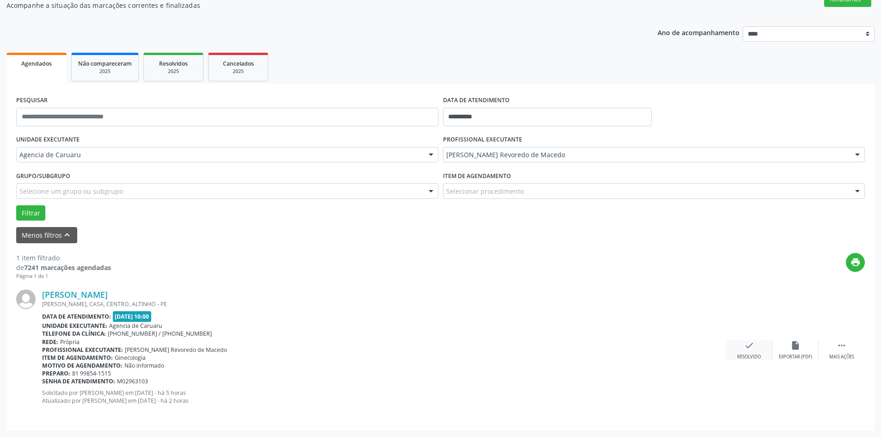
click at [747, 351] on div "check Resolvido" at bounding box center [749, 350] width 46 height 20
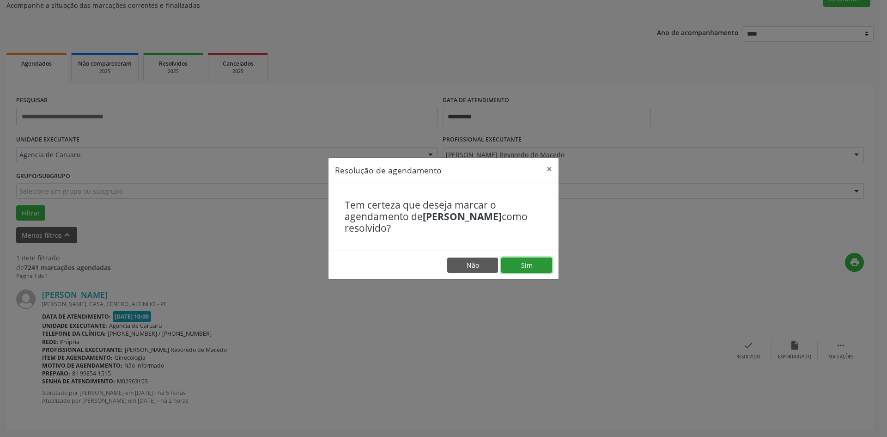
click at [527, 262] on button "Sim" at bounding box center [527, 265] width 51 height 16
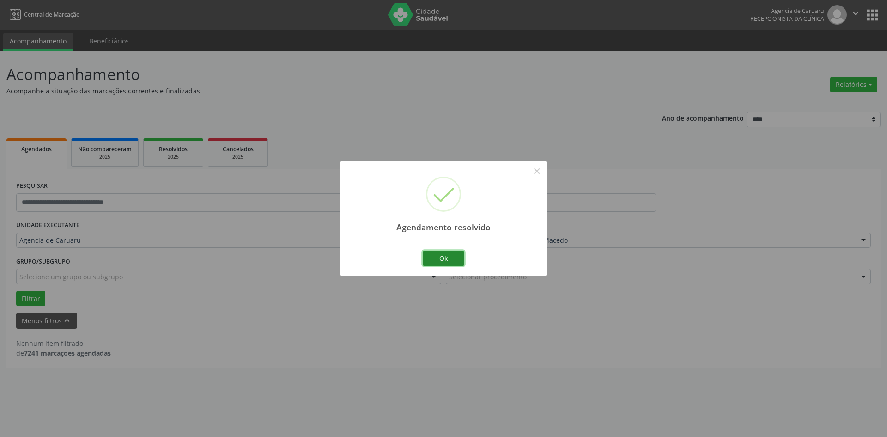
click at [431, 256] on button "Ok" at bounding box center [444, 259] width 42 height 16
